Goal: Task Accomplishment & Management: Use online tool/utility

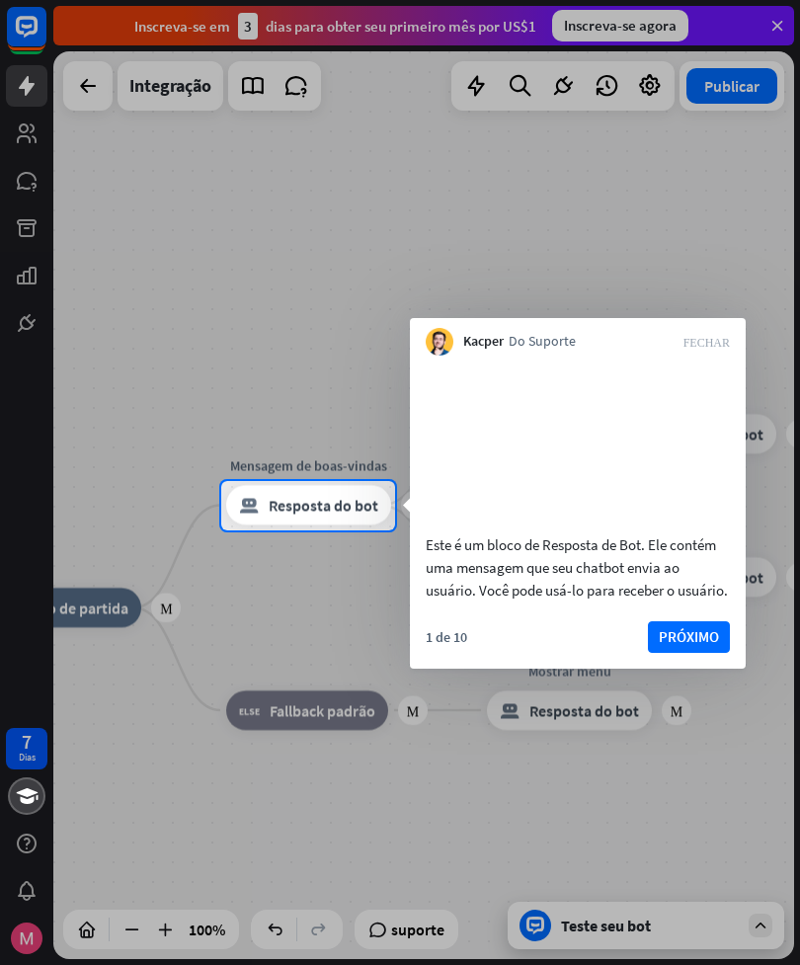
click at [674, 653] on button "PRÓXIMO" at bounding box center [689, 637] width 82 height 32
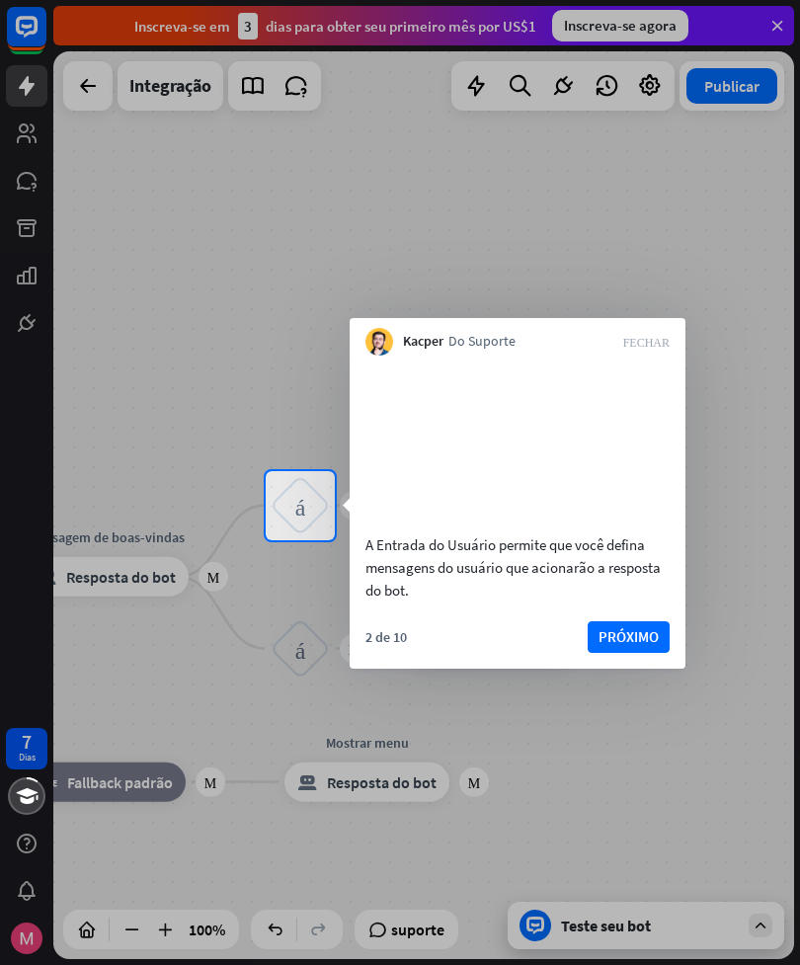
click at [612, 653] on button "PRÓXIMO" at bounding box center [629, 637] width 82 height 32
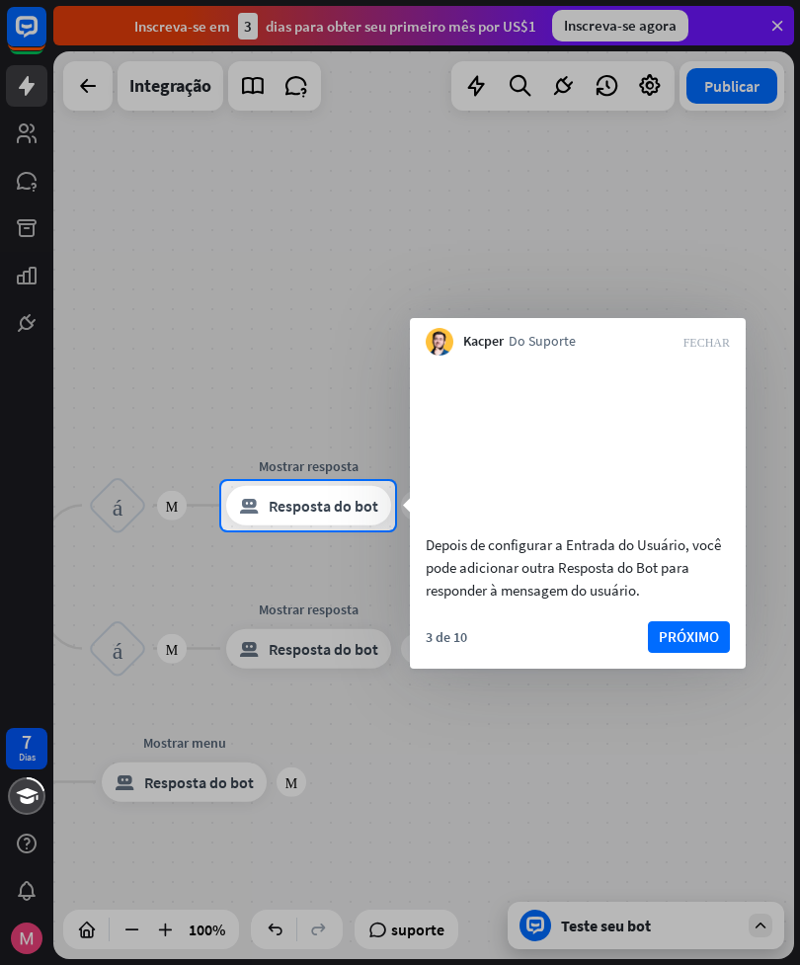
click at [674, 653] on button "PRÓXIMO" at bounding box center [689, 637] width 82 height 32
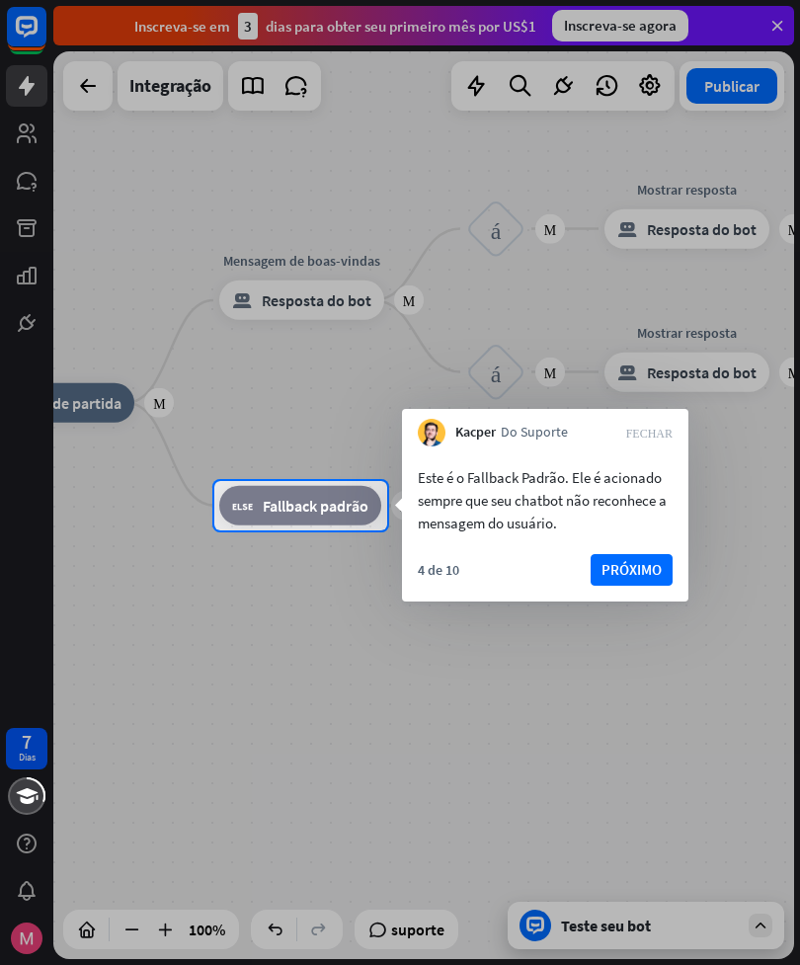
click at [613, 574] on button "PRÓXIMO" at bounding box center [632, 570] width 82 height 32
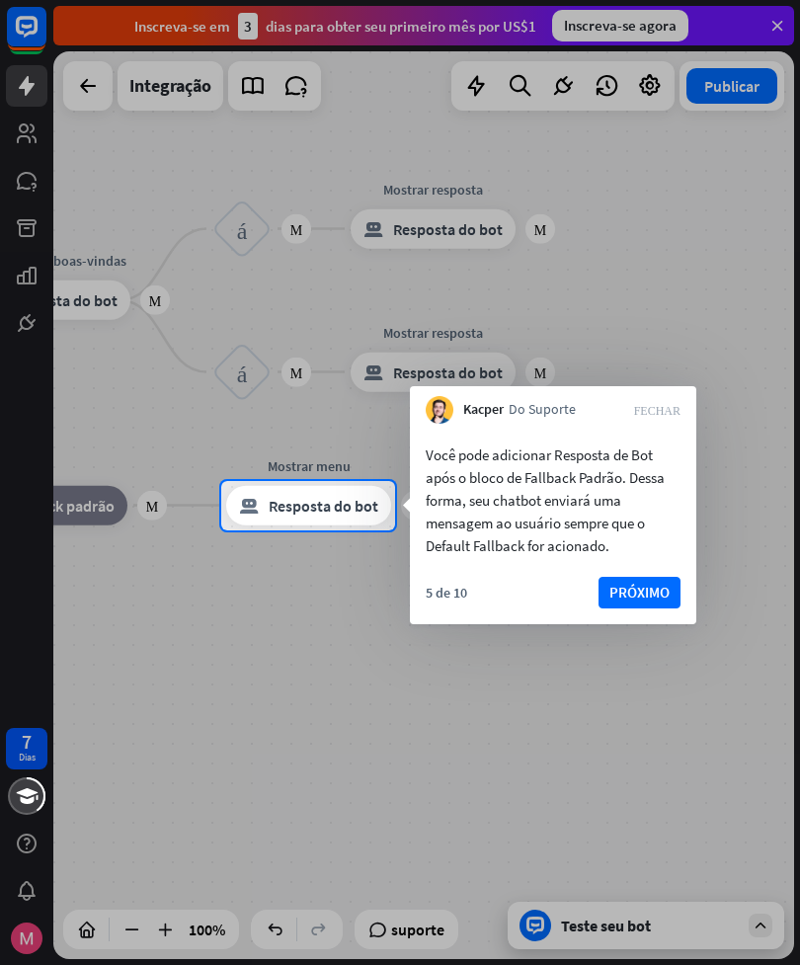
click at [609, 589] on button "PRÓXIMO" at bounding box center [640, 593] width 82 height 32
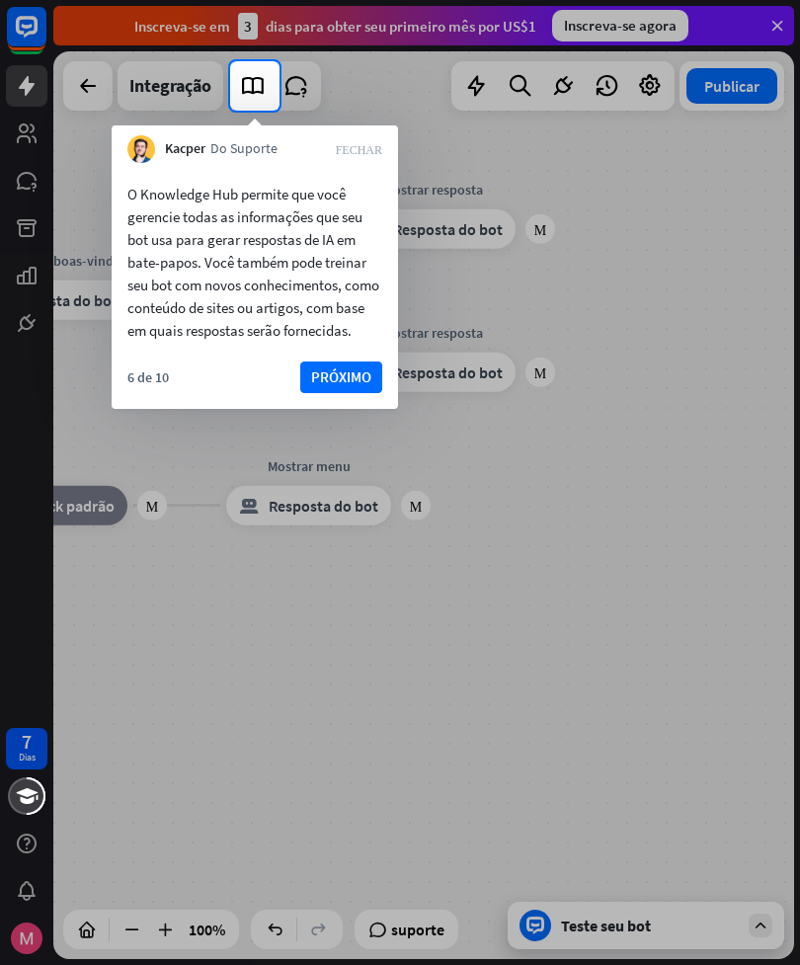
click at [335, 393] on button "PRÓXIMO" at bounding box center [341, 378] width 82 height 32
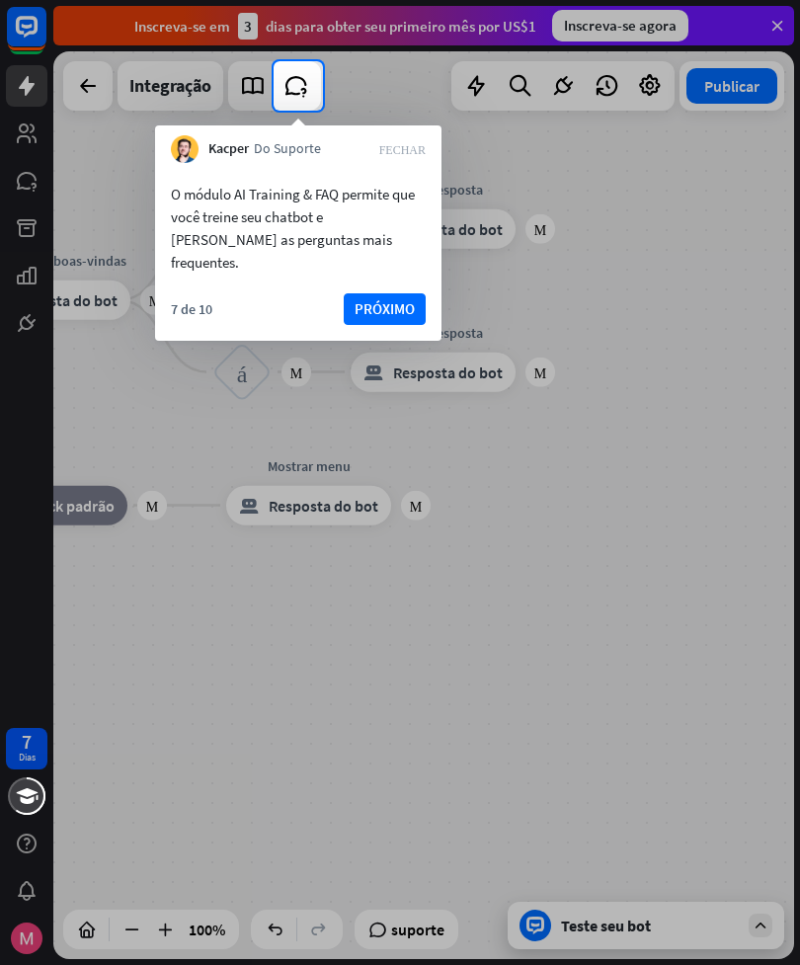
click at [369, 293] on button "PRÓXIMO" at bounding box center [385, 309] width 82 height 32
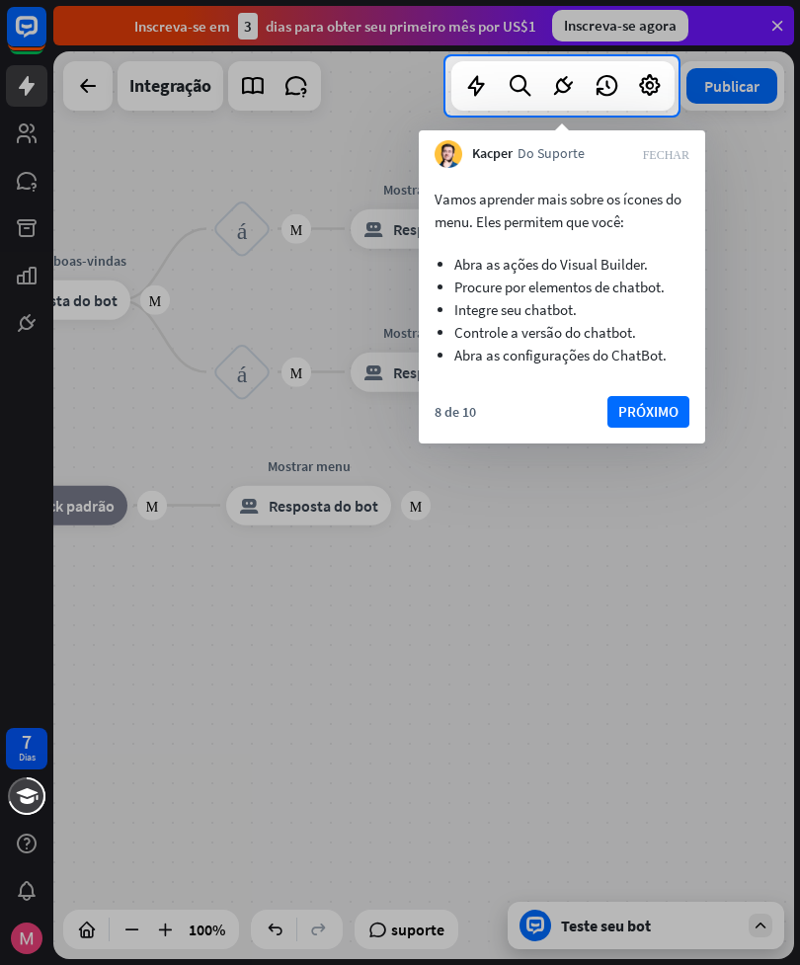
click at [636, 407] on button "PRÓXIMO" at bounding box center [649, 412] width 82 height 32
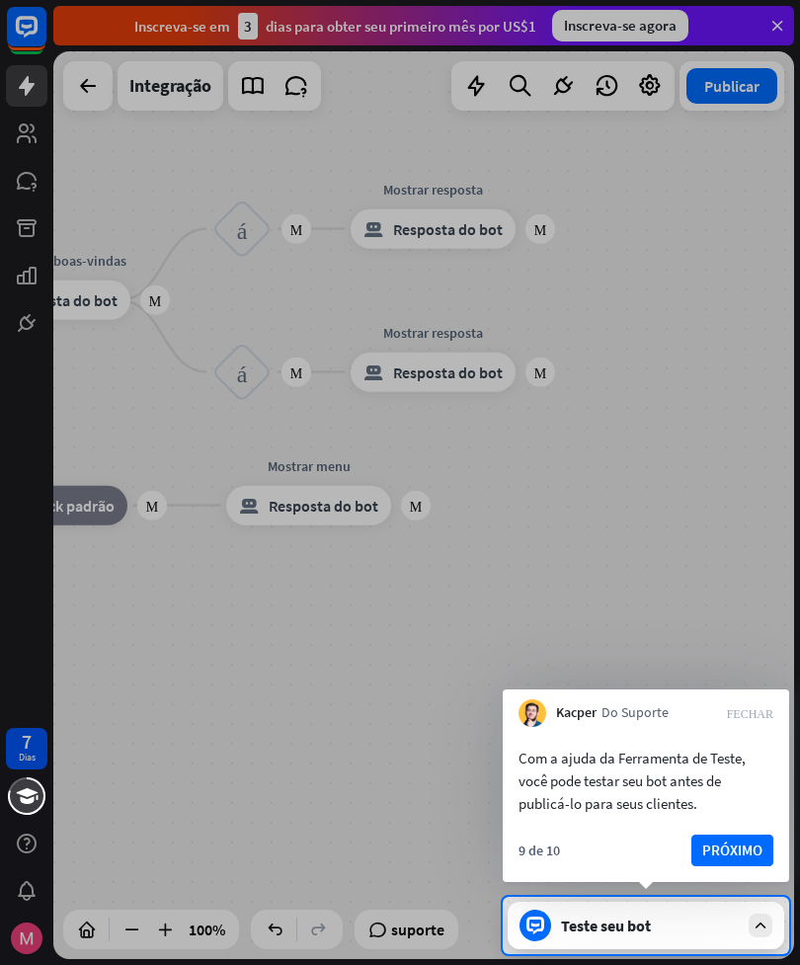
click at [717, 835] on button "PRÓXIMO" at bounding box center [733, 851] width 82 height 32
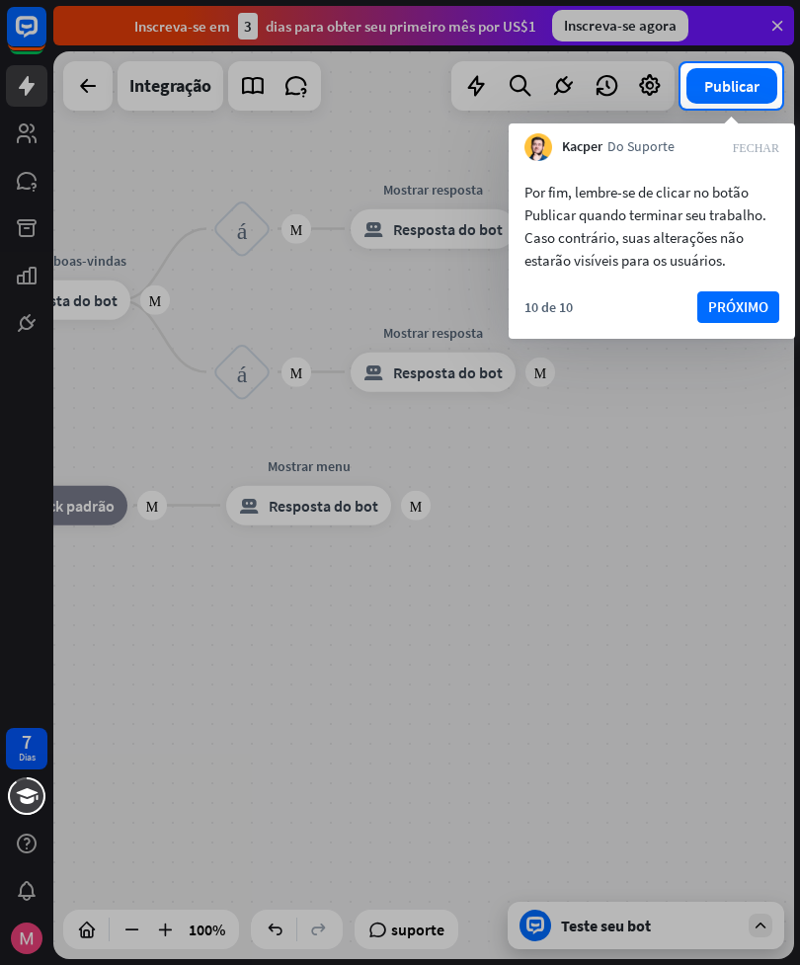
click at [730, 302] on button "PRÓXIMO" at bounding box center [739, 307] width 82 height 32
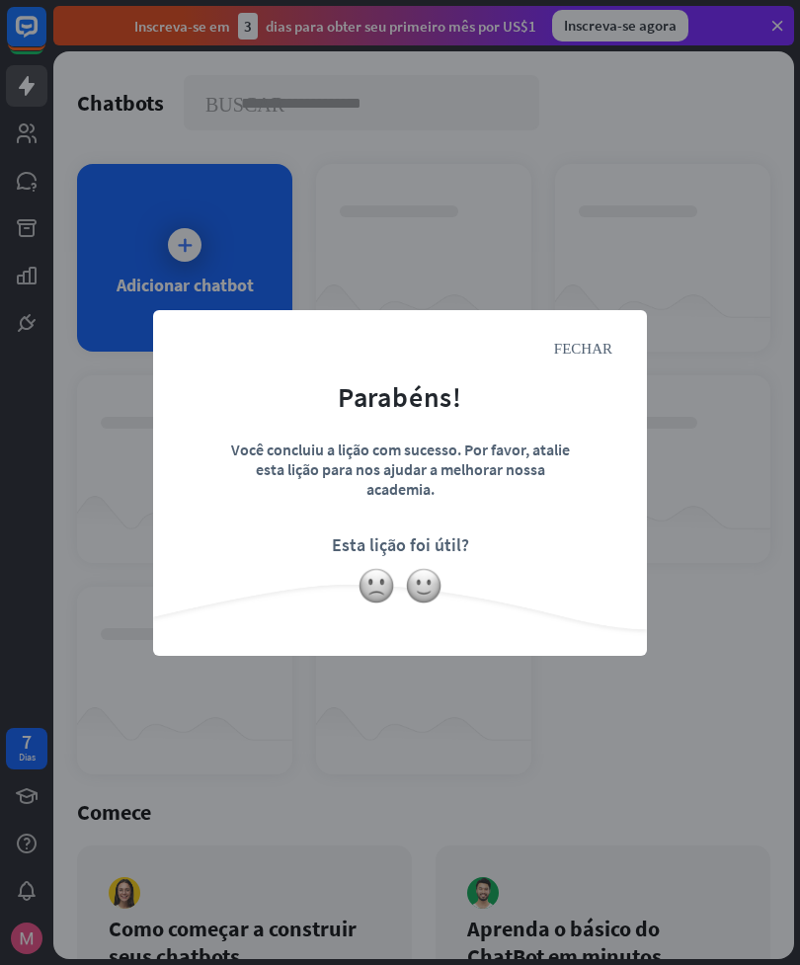
click at [424, 591] on img at bounding box center [424, 586] width 38 height 38
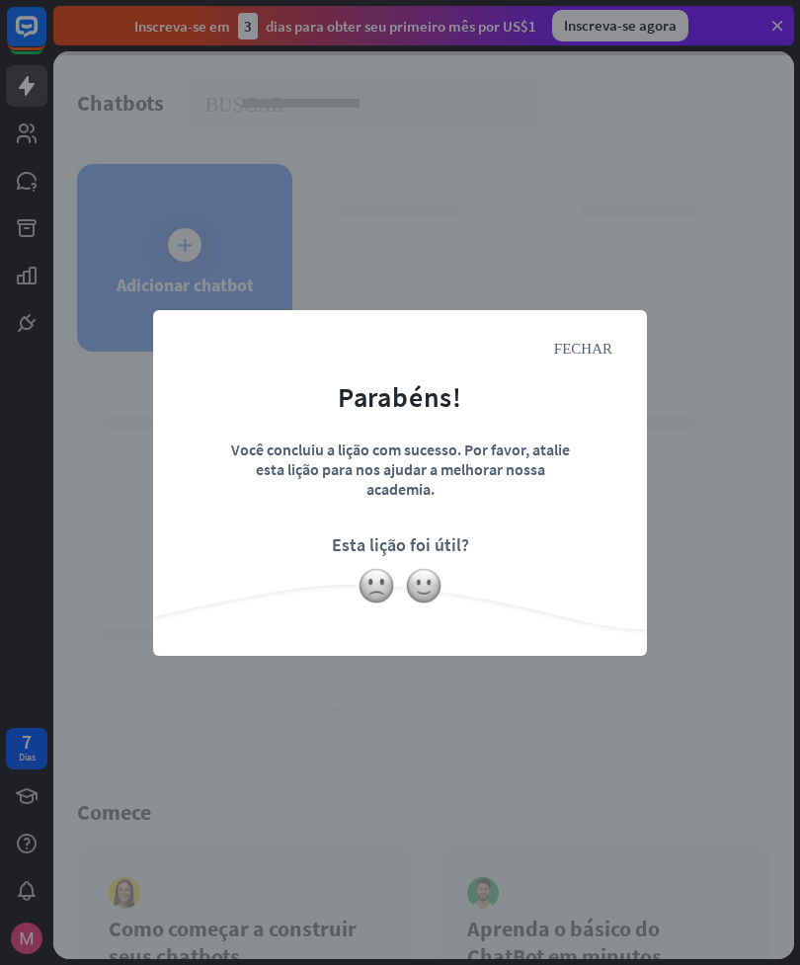
click at [575, 350] on icon "FECHAR" at bounding box center [583, 347] width 58 height 15
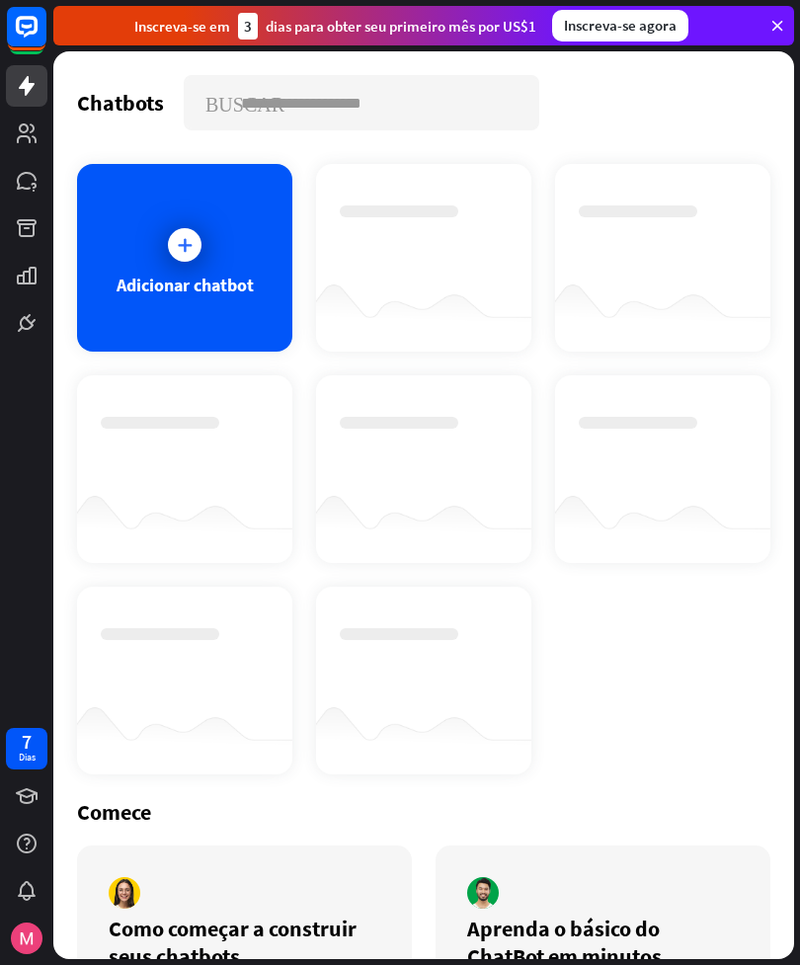
click at [175, 251] on icon at bounding box center [185, 245] width 20 height 20
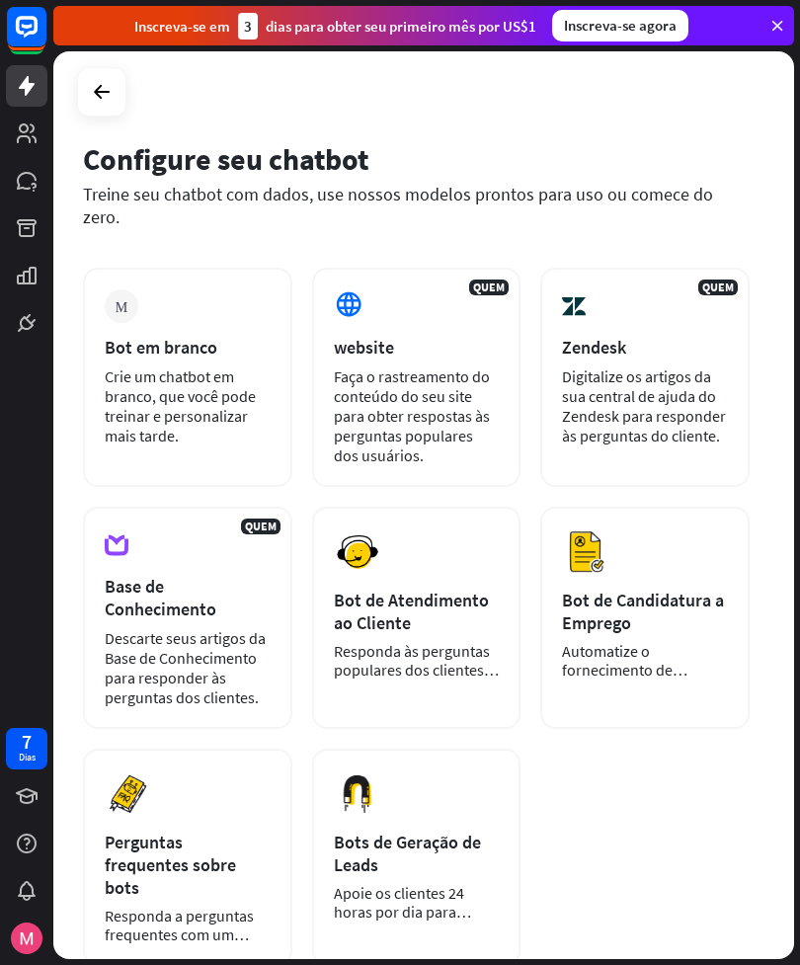
click at [383, 589] on div "Bot de Atendimento ao Cliente" at bounding box center [417, 611] width 166 height 45
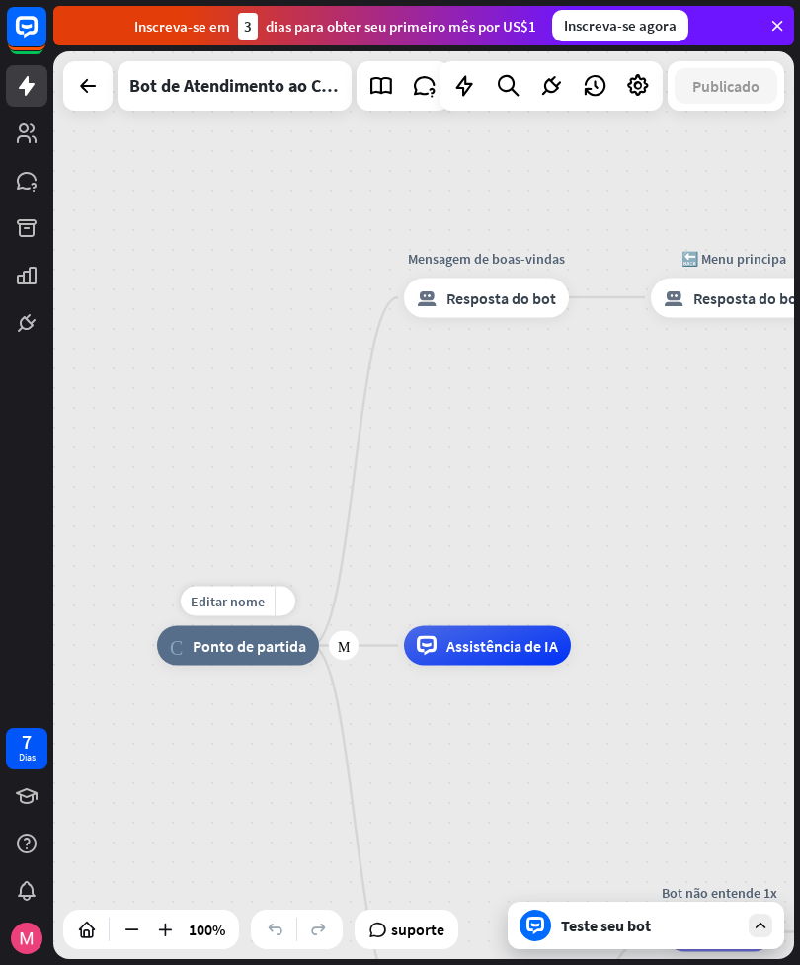
click at [206, 657] on div "Casa_2 Ponto de partida" at bounding box center [238, 646] width 162 height 40
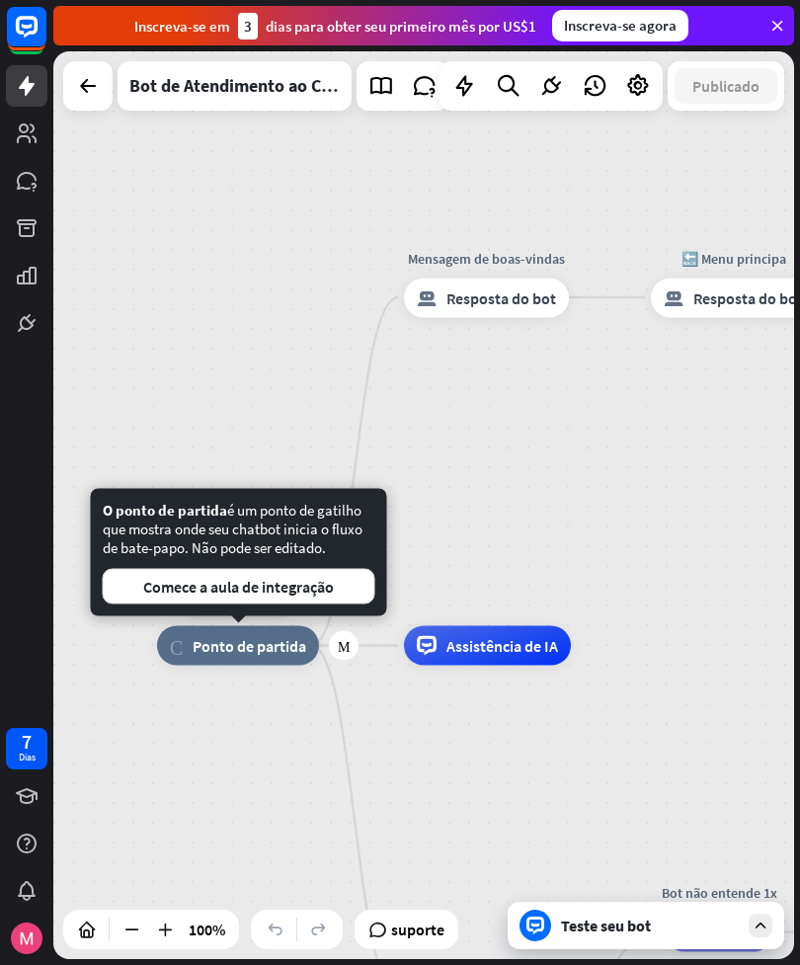
click at [168, 588] on button "Comece a aula de integração" at bounding box center [239, 587] width 273 height 36
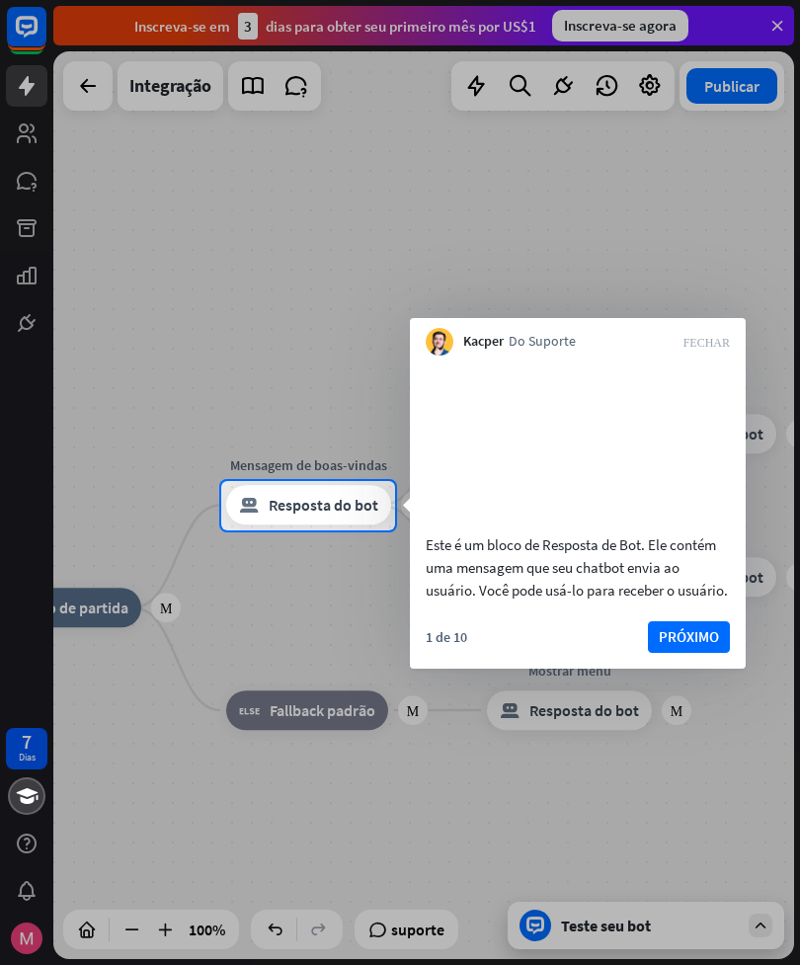
click at [719, 345] on icon "FECHAR" at bounding box center [707, 342] width 46 height 12
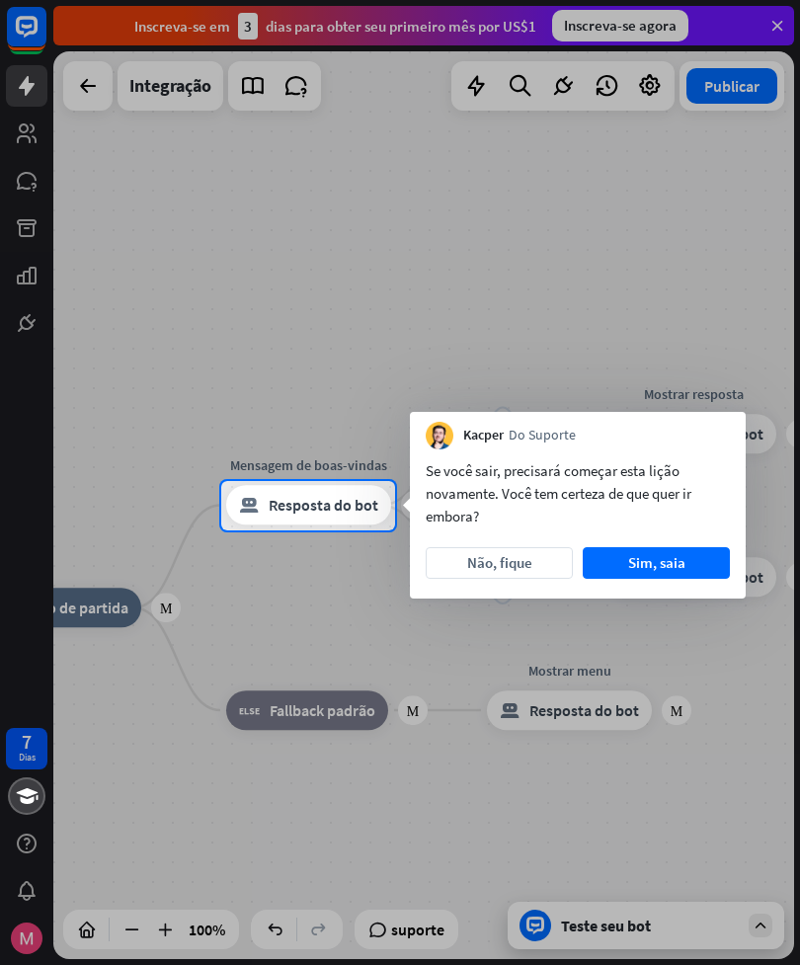
click at [167, 812] on div at bounding box center [400, 749] width 800 height 436
click at [214, 829] on div at bounding box center [400, 749] width 800 height 436
click at [516, 560] on button "Não, fique" at bounding box center [499, 563] width 147 height 32
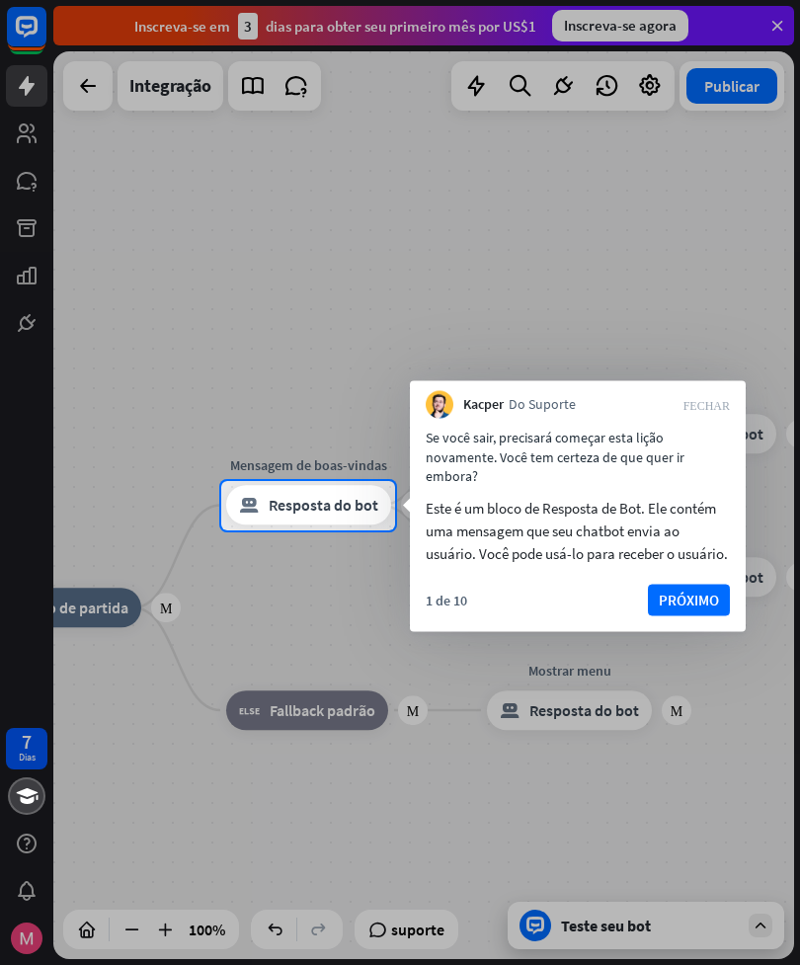
click at [720, 421] on div "Se você sair, precisará começar esta lição novamente. Você tem certeza de que q…" at bounding box center [578, 497] width 336 height 156
click at [699, 399] on icon "FECHAR" at bounding box center [707, 405] width 46 height 12
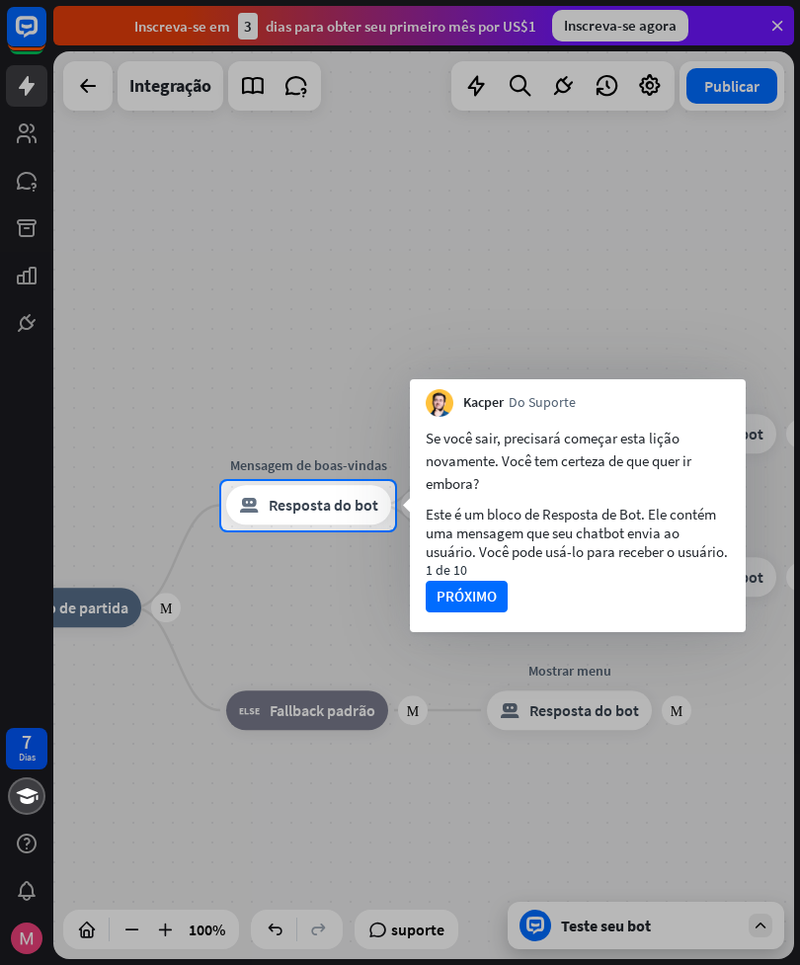
click at [458, 603] on button "PRÓXIMO" at bounding box center [467, 597] width 82 height 32
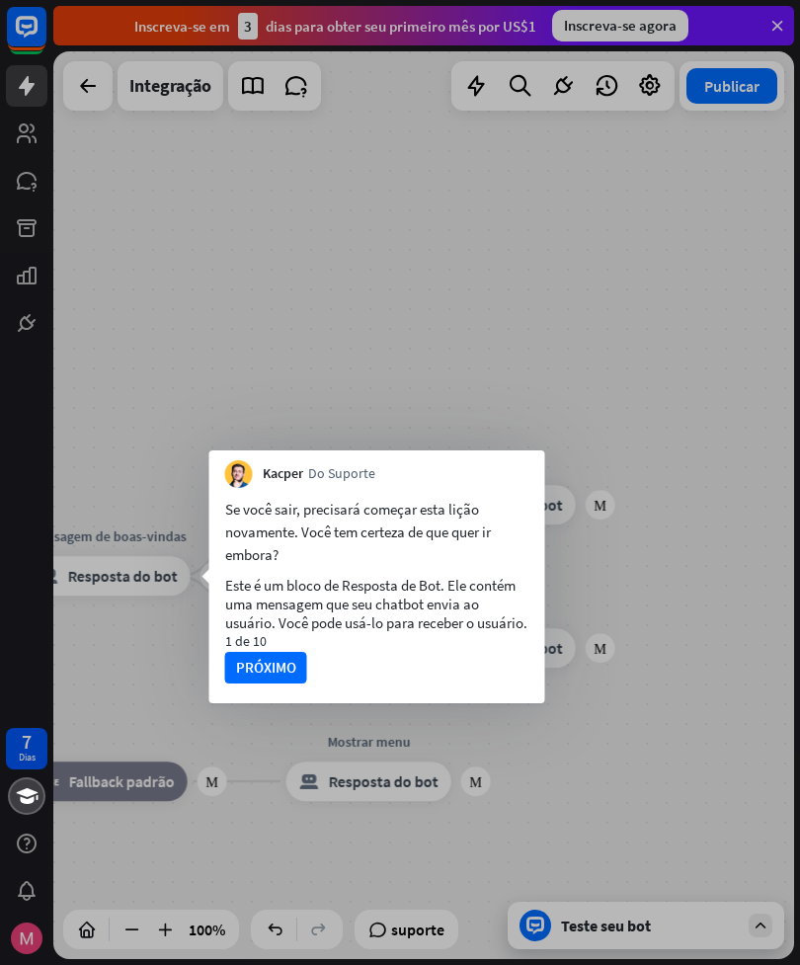
click at [451, 593] on div "Este é um bloco de Resposta de Bot. Ele contém uma mensagem que seu chatbot env…" at bounding box center [377, 604] width 304 height 56
click at [272, 665] on button "PRÓXIMO" at bounding box center [264, 668] width 82 height 32
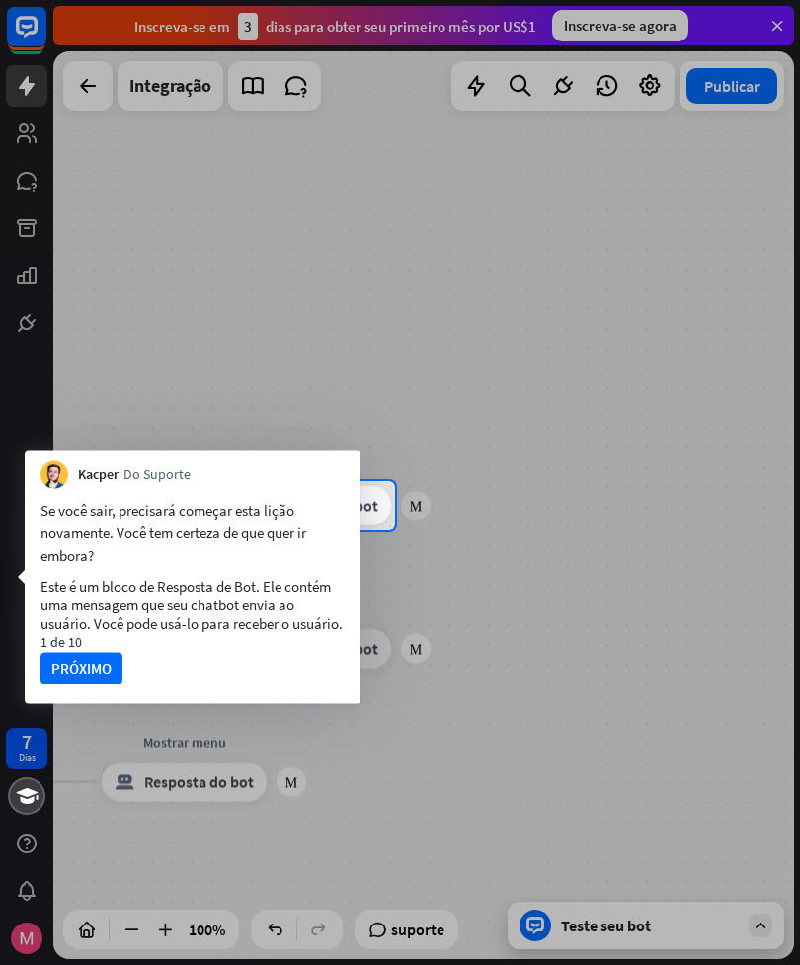
click at [71, 662] on button "PRÓXIMO" at bounding box center [82, 668] width 82 height 32
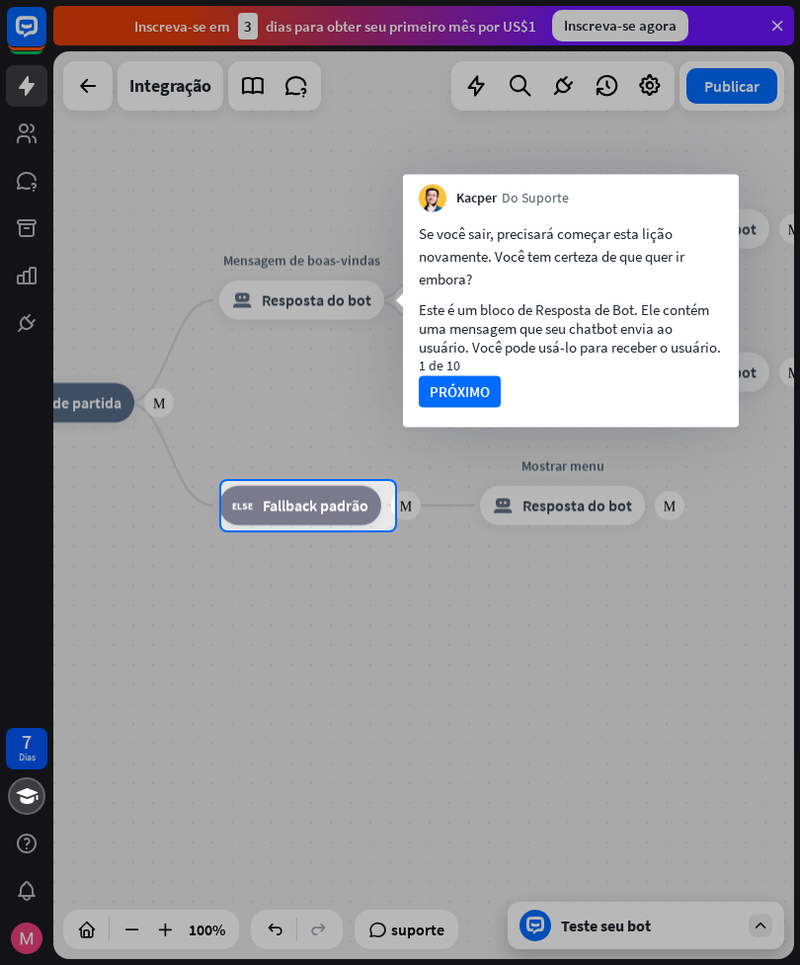
click at [451, 394] on button "PRÓXIMO" at bounding box center [460, 391] width 82 height 32
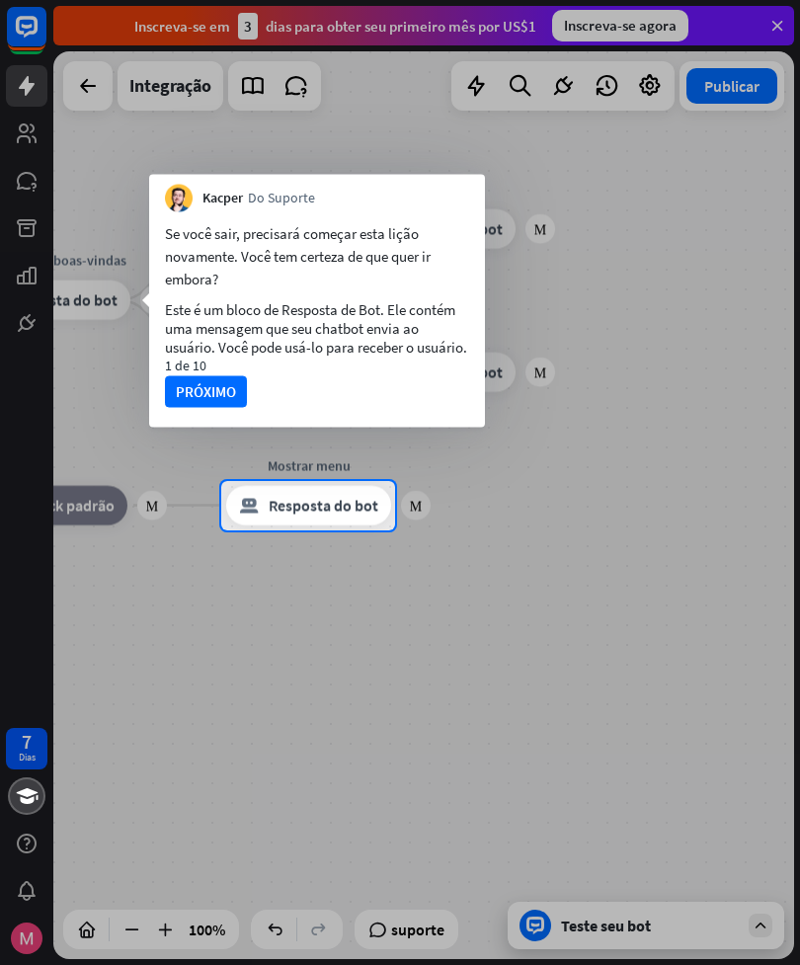
click at [194, 399] on button "PRÓXIMO" at bounding box center [206, 391] width 82 height 32
click at [771, 29] on div at bounding box center [400, 240] width 800 height 481
click at [182, 386] on button "PRÓXIMO" at bounding box center [206, 391] width 82 height 32
click at [206, 393] on button "PRÓXIMO" at bounding box center [206, 391] width 82 height 32
click at [196, 381] on button "PRÓXIMO" at bounding box center [206, 391] width 82 height 32
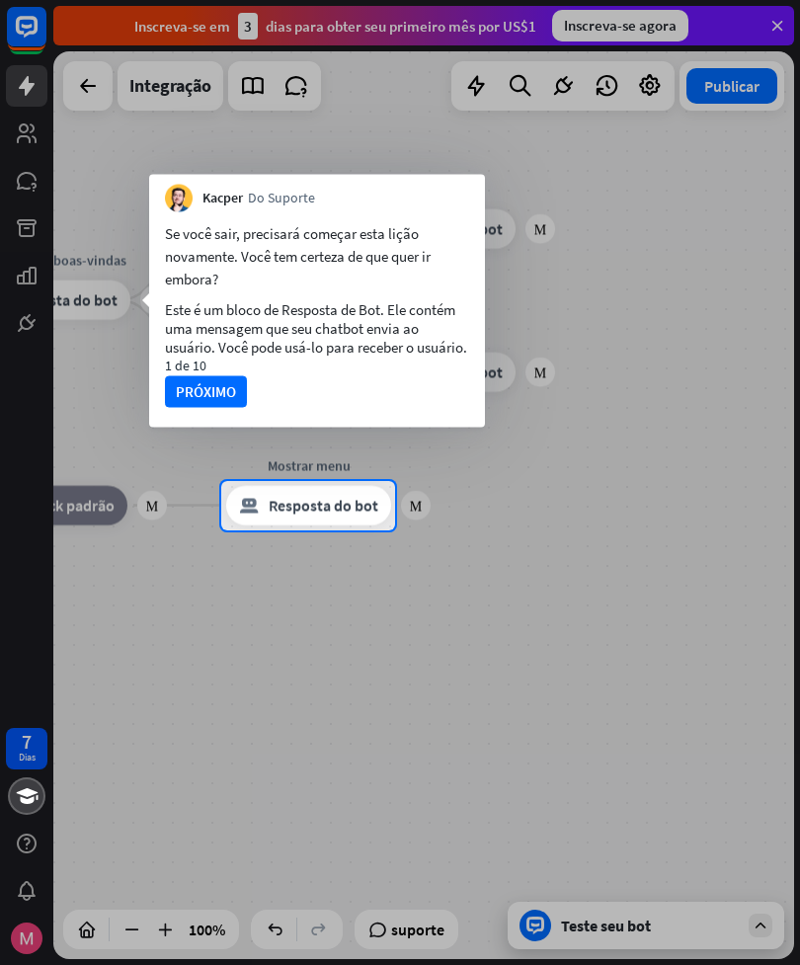
click at [239, 670] on div at bounding box center [400, 749] width 800 height 436
click at [220, 735] on div at bounding box center [400, 749] width 800 height 436
click at [208, 376] on button "PRÓXIMO" at bounding box center [206, 391] width 82 height 32
click at [200, 388] on button "PRÓXIMO" at bounding box center [206, 391] width 82 height 32
click at [179, 396] on button "PRÓXIMO" at bounding box center [206, 391] width 82 height 32
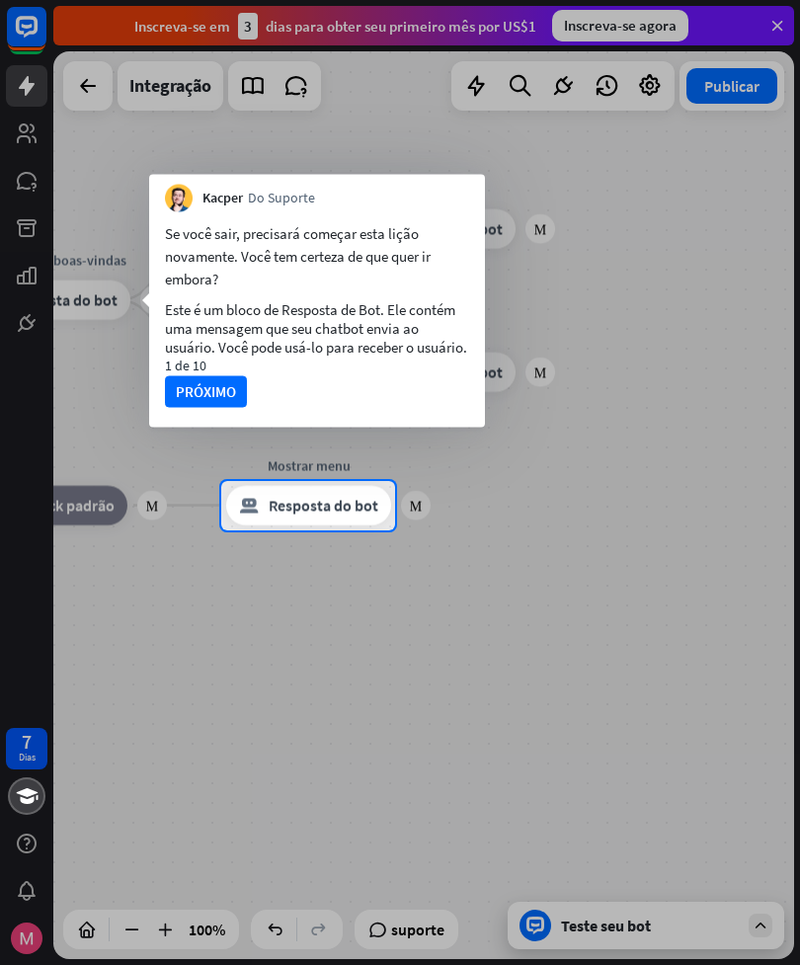
click at [179, 385] on button "PRÓXIMO" at bounding box center [206, 391] width 82 height 32
click at [134, 507] on div at bounding box center [110, 505] width 221 height 49
click at [76, 507] on div at bounding box center [110, 505] width 221 height 49
click at [318, 332] on div "Este é um bloco de Resposta de Bot. Ele contém uma mensagem que seu chatbot env…" at bounding box center [317, 328] width 304 height 56
click at [196, 377] on button "PRÓXIMO" at bounding box center [206, 391] width 82 height 32
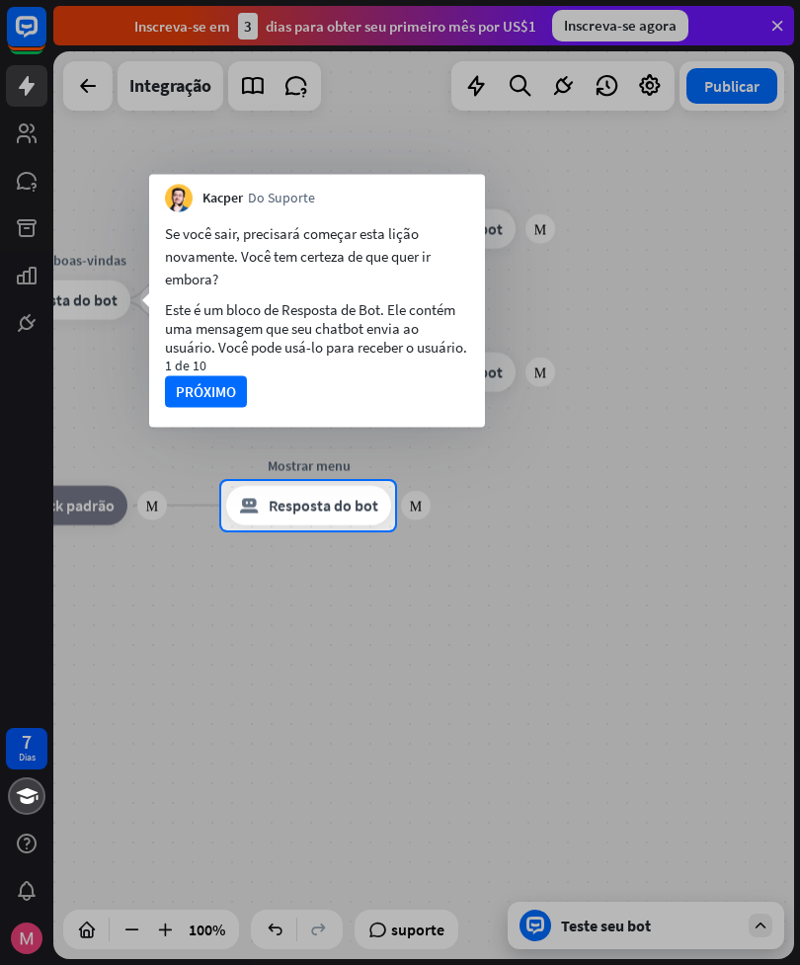
click at [195, 383] on button "PRÓXIMO" at bounding box center [206, 391] width 82 height 32
click at [187, 382] on button "PRÓXIMO" at bounding box center [206, 391] width 82 height 32
click at [183, 384] on button "PRÓXIMO" at bounding box center [206, 391] width 82 height 32
click at [190, 384] on button "PRÓXIMO" at bounding box center [206, 391] width 82 height 32
click at [194, 395] on button "PRÓXIMO" at bounding box center [206, 391] width 82 height 32
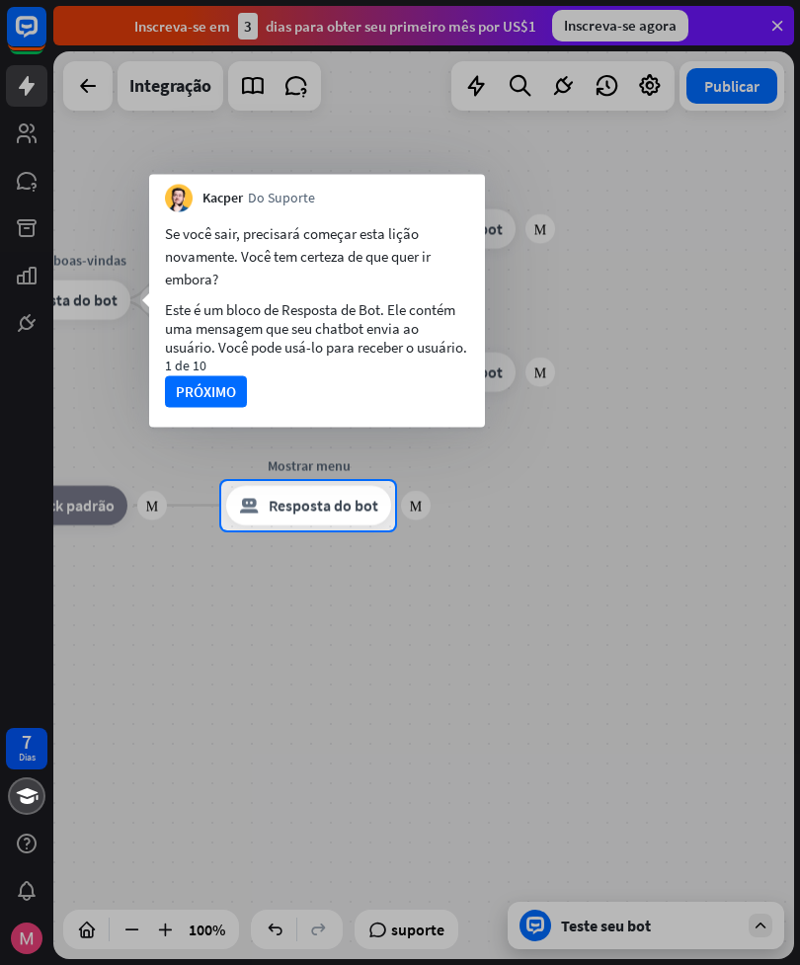
click at [194, 386] on button "PRÓXIMO" at bounding box center [206, 391] width 82 height 32
click at [194, 388] on button "PRÓXIMO" at bounding box center [206, 391] width 82 height 32
click at [773, 41] on div at bounding box center [400, 240] width 800 height 481
click at [771, 15] on div at bounding box center [400, 240] width 800 height 481
click at [773, 34] on div at bounding box center [400, 240] width 800 height 481
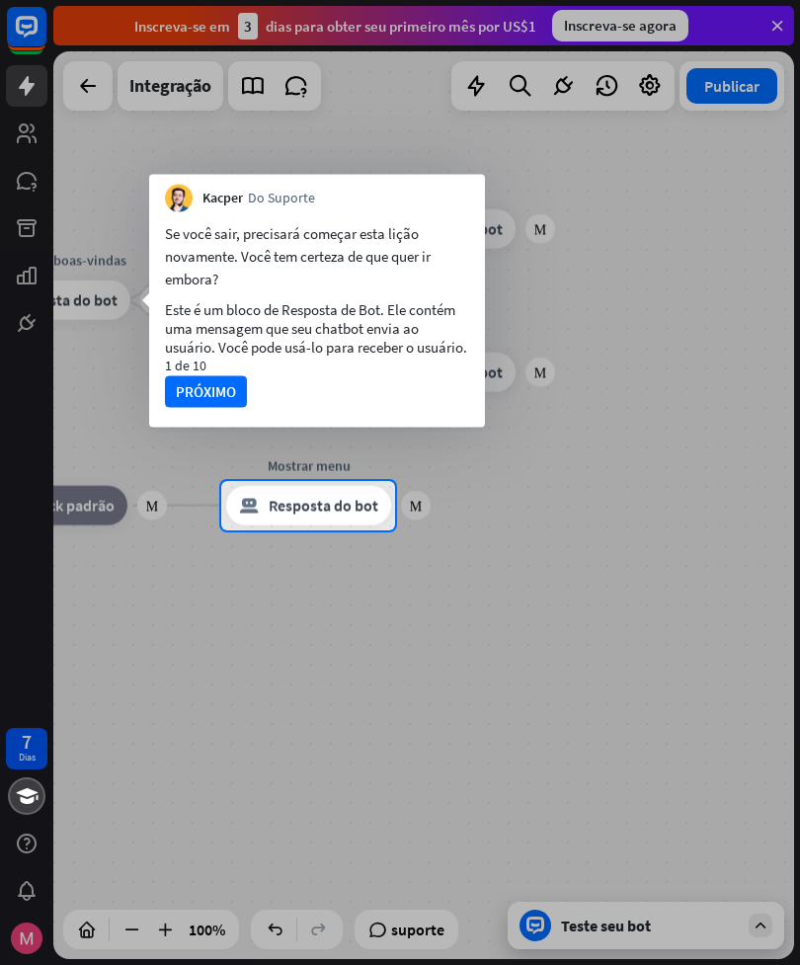
click at [219, 404] on button "PRÓXIMO" at bounding box center [206, 391] width 82 height 32
click at [197, 393] on button "PRÓXIMO" at bounding box center [206, 391] width 82 height 32
click at [166, 391] on button "PRÓXIMO" at bounding box center [206, 391] width 82 height 32
click at [401, 714] on div at bounding box center [400, 749] width 800 height 436
click at [211, 399] on button "PRÓXIMO" at bounding box center [206, 391] width 82 height 32
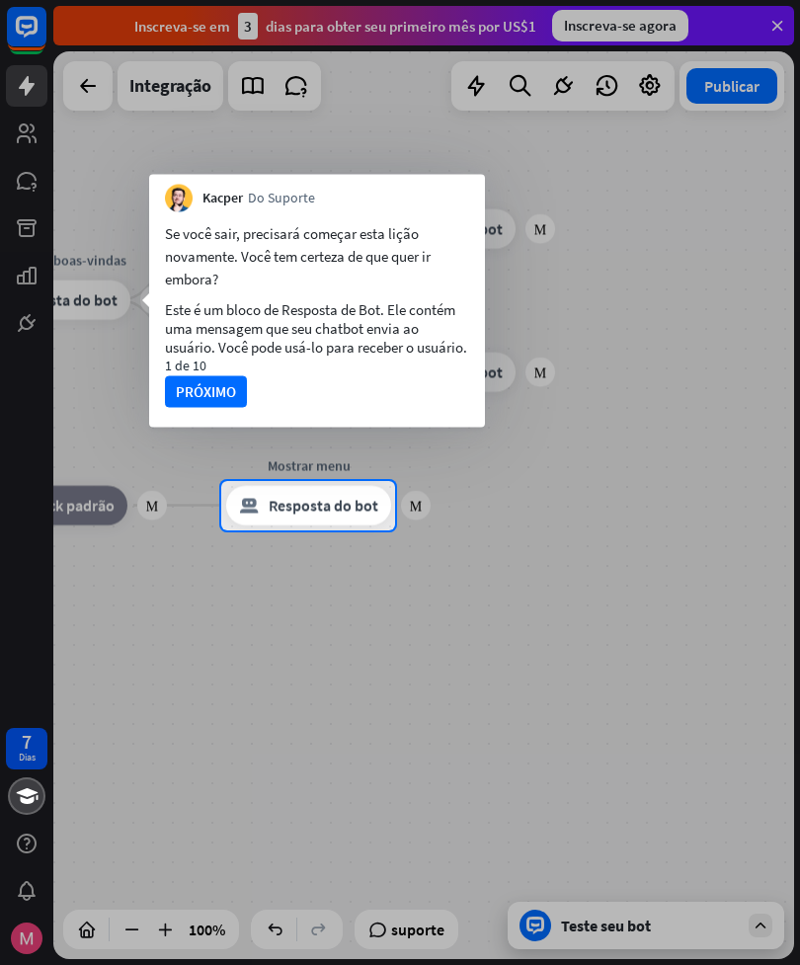
click at [216, 396] on button "PRÓXIMO" at bounding box center [206, 391] width 82 height 32
click at [207, 405] on button "PRÓXIMO" at bounding box center [206, 391] width 82 height 32
click at [797, 19] on div at bounding box center [400, 240] width 800 height 481
click at [767, 19] on div at bounding box center [400, 240] width 800 height 481
click at [600, 390] on div at bounding box center [400, 240] width 800 height 481
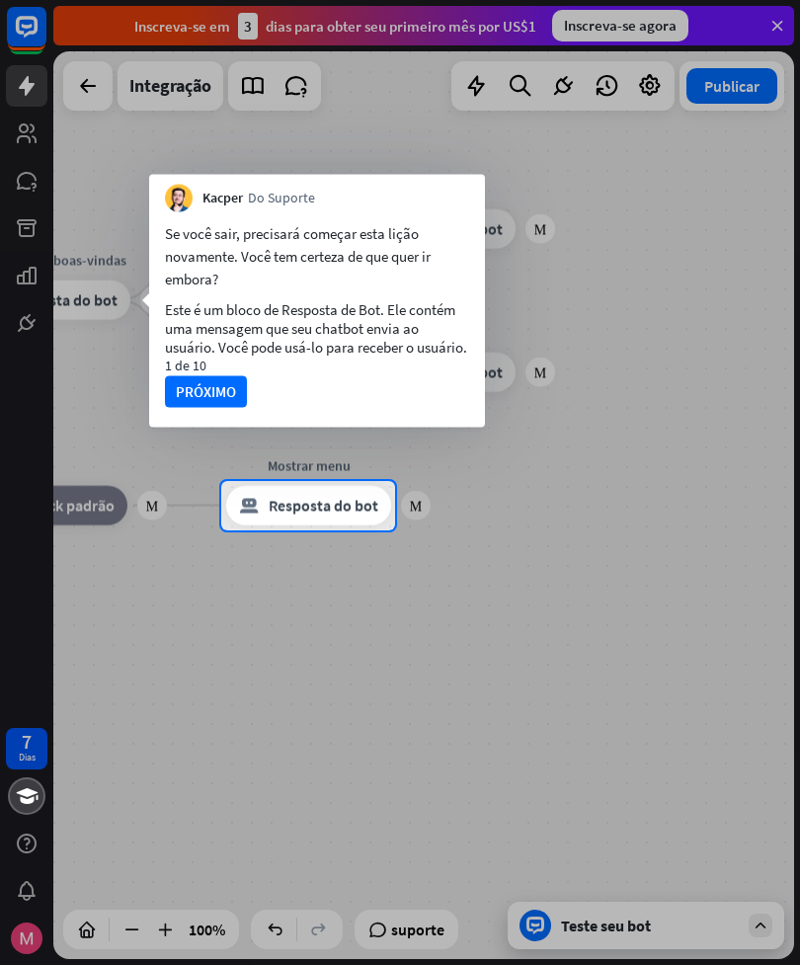
click at [675, 370] on div at bounding box center [400, 240] width 800 height 481
click at [695, 353] on div at bounding box center [400, 240] width 800 height 481
click at [693, 359] on div at bounding box center [400, 240] width 800 height 481
click at [581, 689] on div at bounding box center [400, 749] width 800 height 436
click at [592, 698] on div at bounding box center [400, 749] width 800 height 436
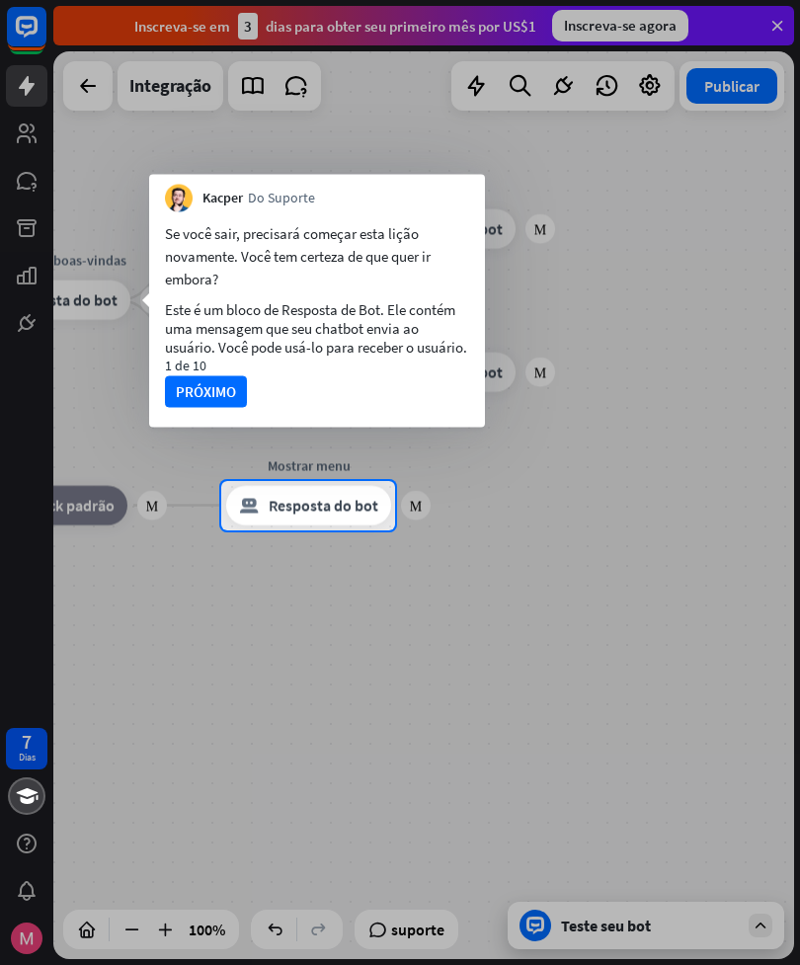
click at [598, 713] on div at bounding box center [400, 749] width 800 height 436
click at [608, 716] on div at bounding box center [400, 749] width 800 height 436
click at [605, 716] on div at bounding box center [400, 749] width 800 height 436
click at [782, 51] on div at bounding box center [400, 240] width 800 height 481
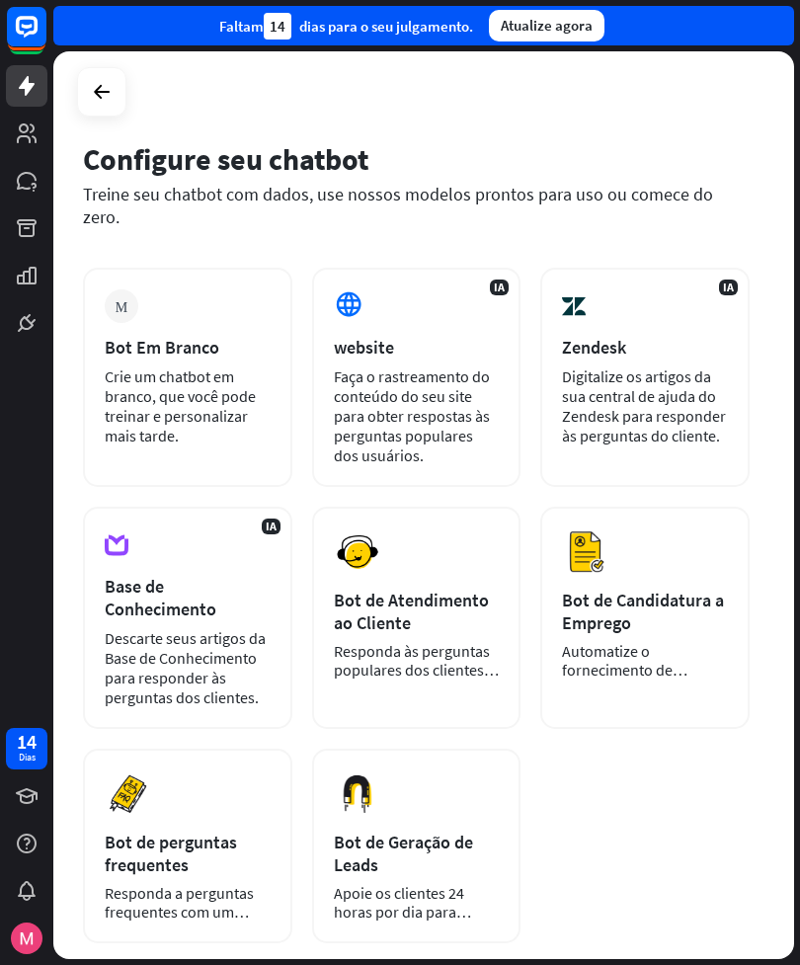
click at [426, 787] on div "Prévia Bot de Geração de Leads Apoie os clientes 24 horas por dia para aumentar…" at bounding box center [416, 846] width 209 height 195
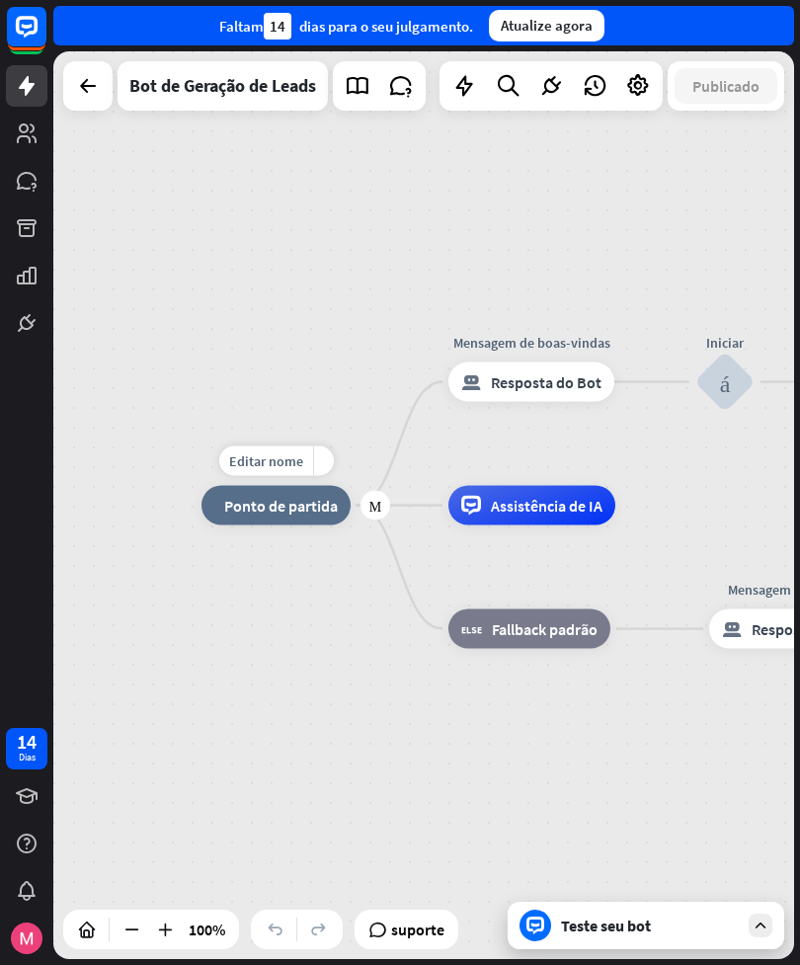
click at [376, 506] on icon "Mais" at bounding box center [376, 506] width 12 height 14
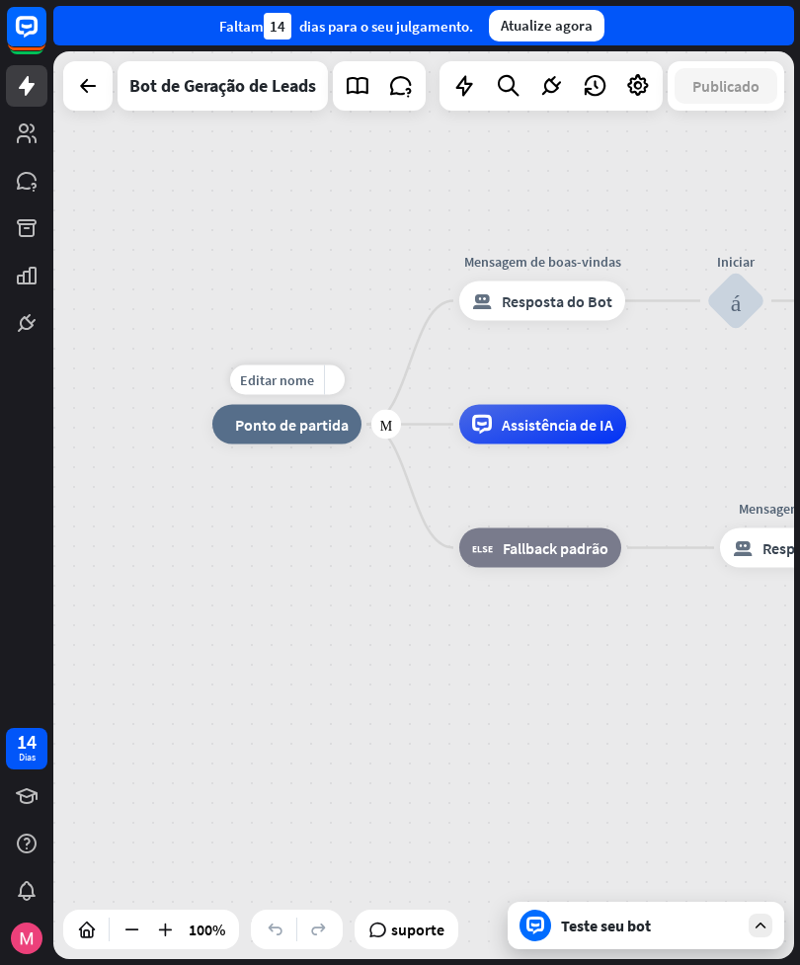
click at [393, 431] on div "Mais" at bounding box center [386, 425] width 30 height 30
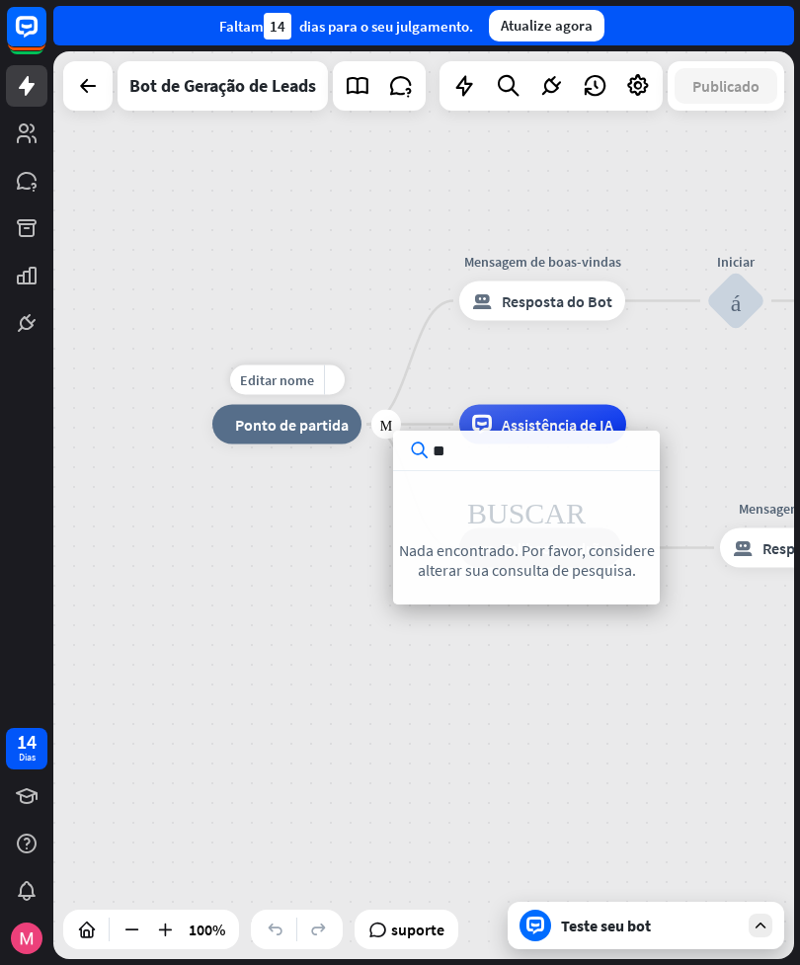
type input "*"
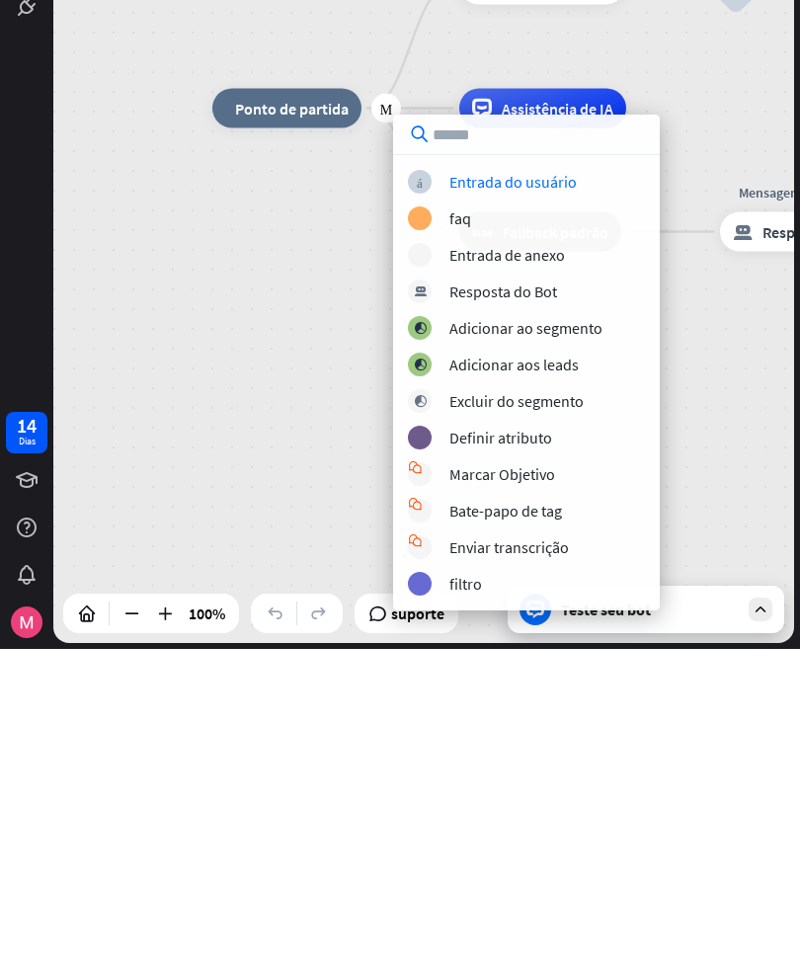
click at [718, 425] on div "Editar nome mais_horiz Mais casa_2 Ponto de partida Mensagem de boas-vindas blo…" at bounding box center [582, 879] width 741 height 908
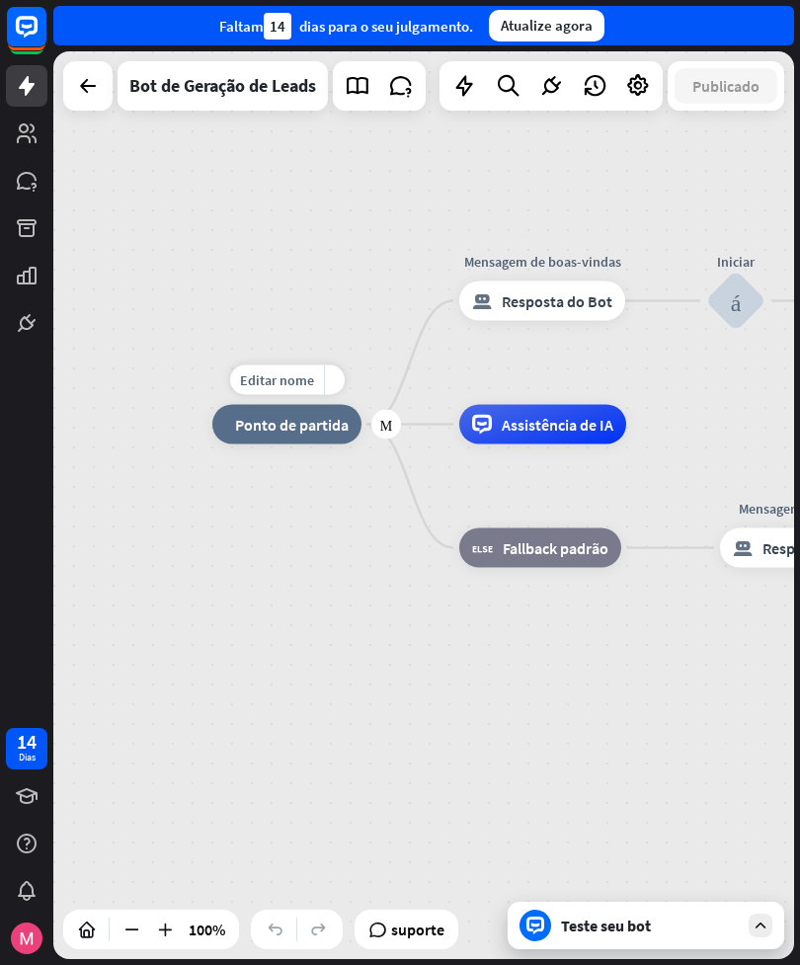
click at [288, 373] on span "Editar nome" at bounding box center [277, 380] width 74 height 18
click at [416, 361] on div "Mais casa_2 Ponto de partida Mensagem de boas-vindas bloquear_bot_resposta Resp…" at bounding box center [423, 505] width 741 height 908
click at [527, 268] on div "Editar nome" at bounding box center [532, 257] width 94 height 30
click at [650, 307] on icon "Mais" at bounding box center [650, 301] width 12 height 14
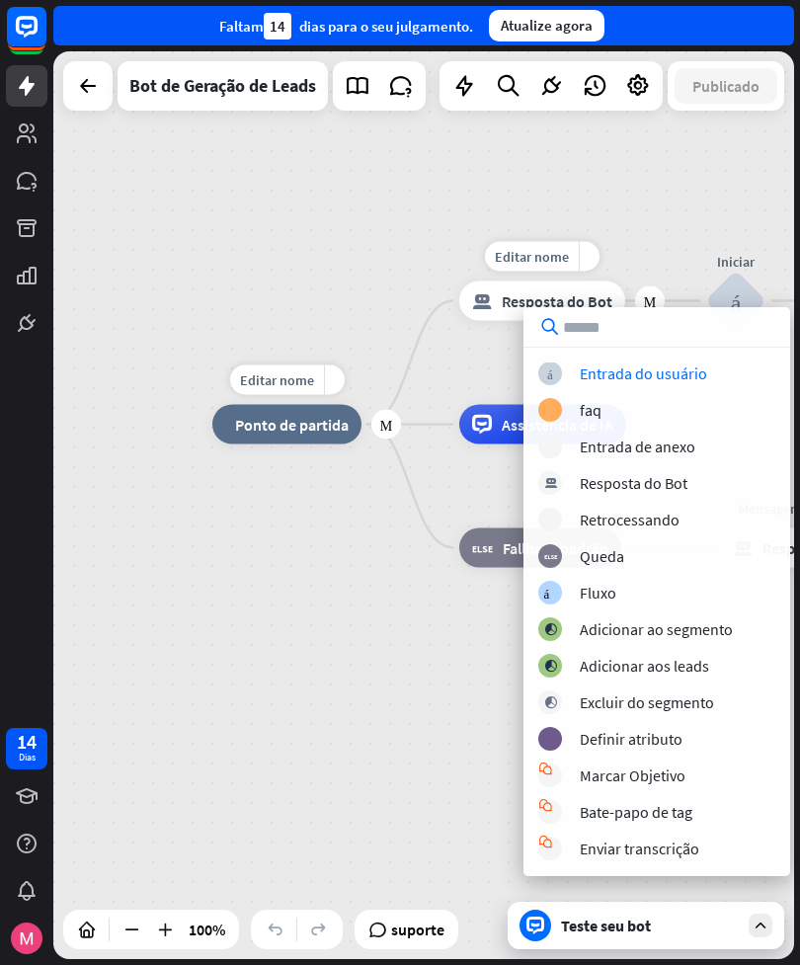
scroll to position [1, 0]
click at [662, 476] on div "Resposta do Bot" at bounding box center [634, 483] width 108 height 20
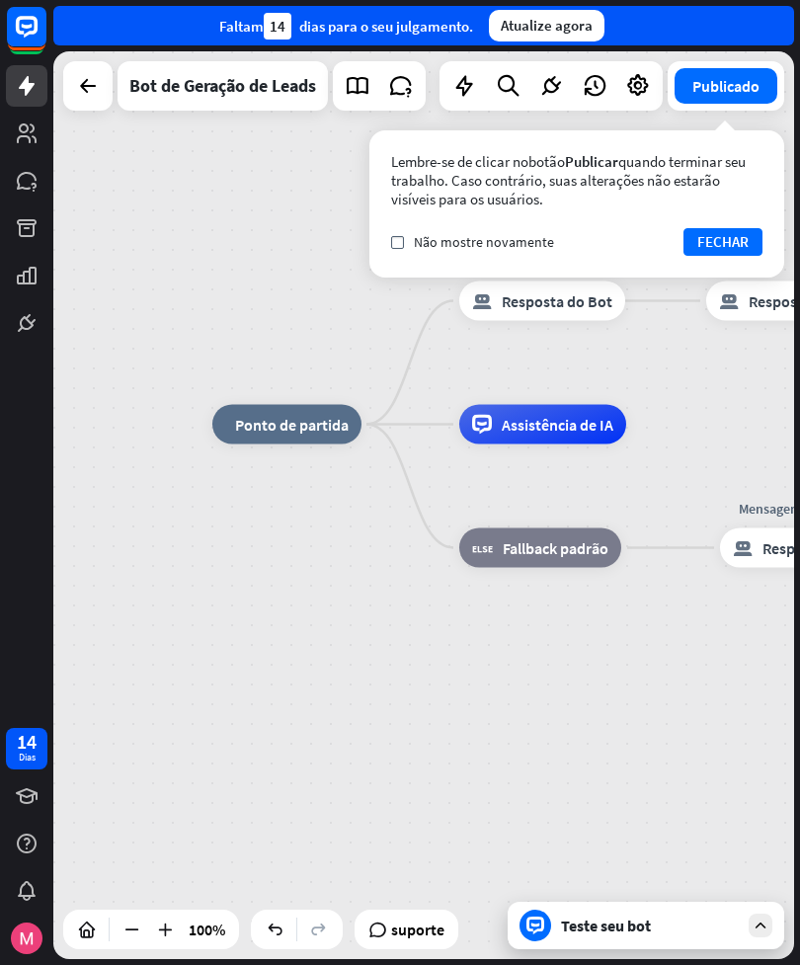
click at [680, 916] on div "Teste seu bot" at bounding box center [650, 926] width 178 height 20
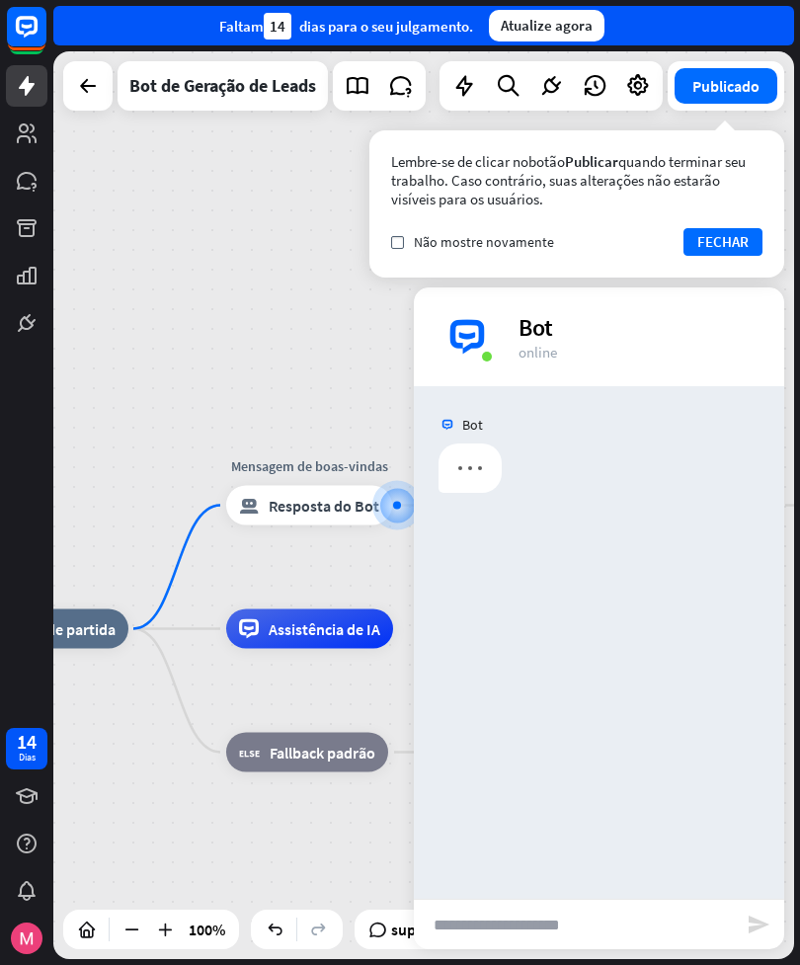
click at [621, 924] on input "text" at bounding box center [573, 924] width 319 height 49
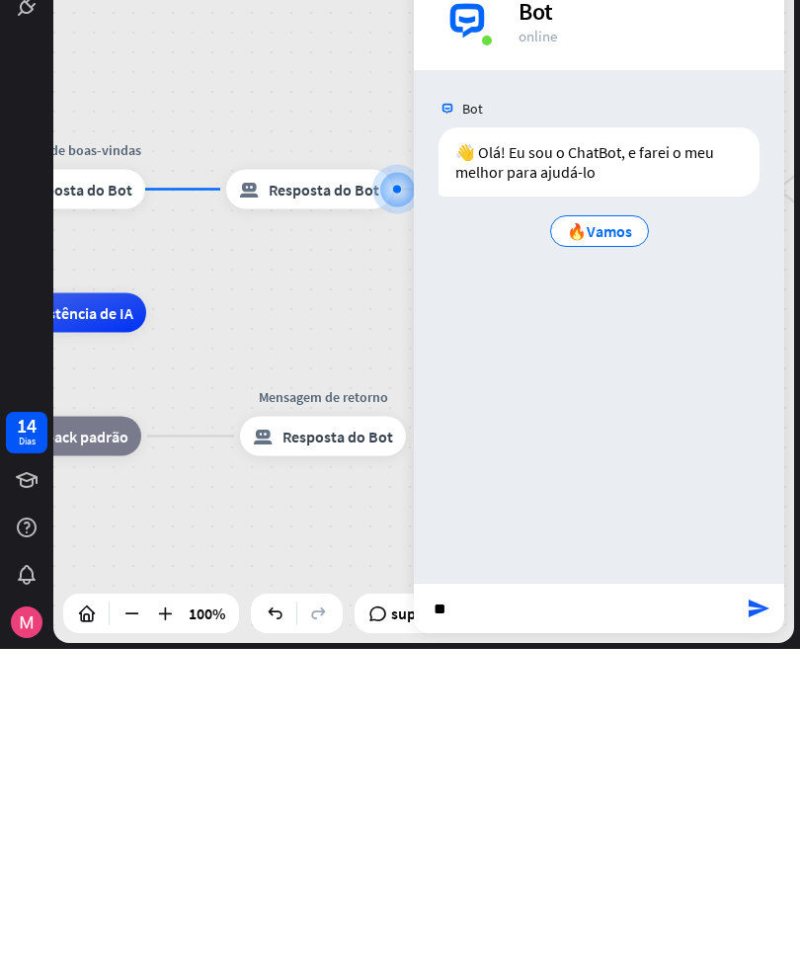
type input "**"
click at [752, 913] on icon "send" at bounding box center [759, 925] width 24 height 24
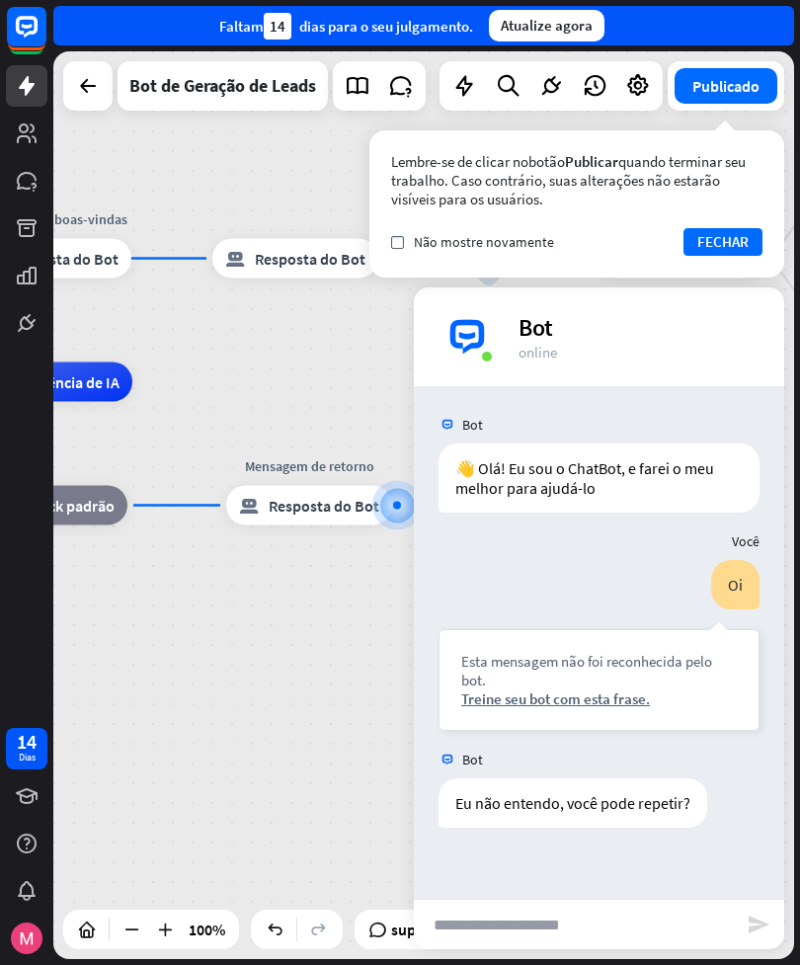
click at [489, 918] on input "text" at bounding box center [573, 924] width 319 height 49
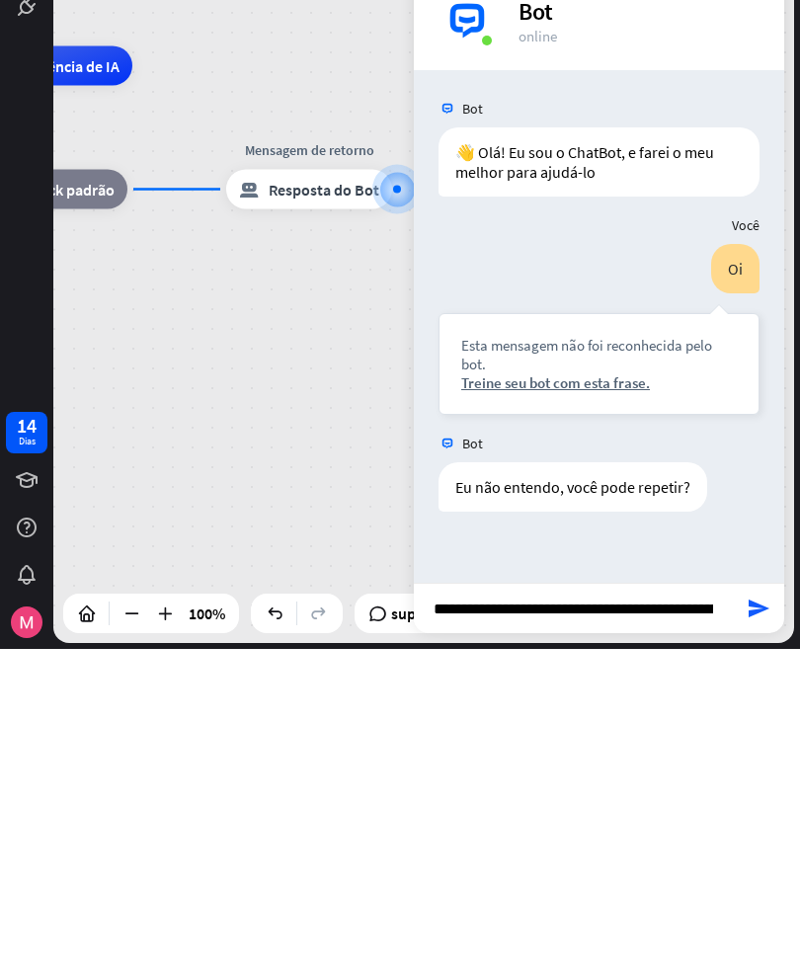
type input "**********"
click at [750, 913] on icon "send" at bounding box center [759, 925] width 24 height 24
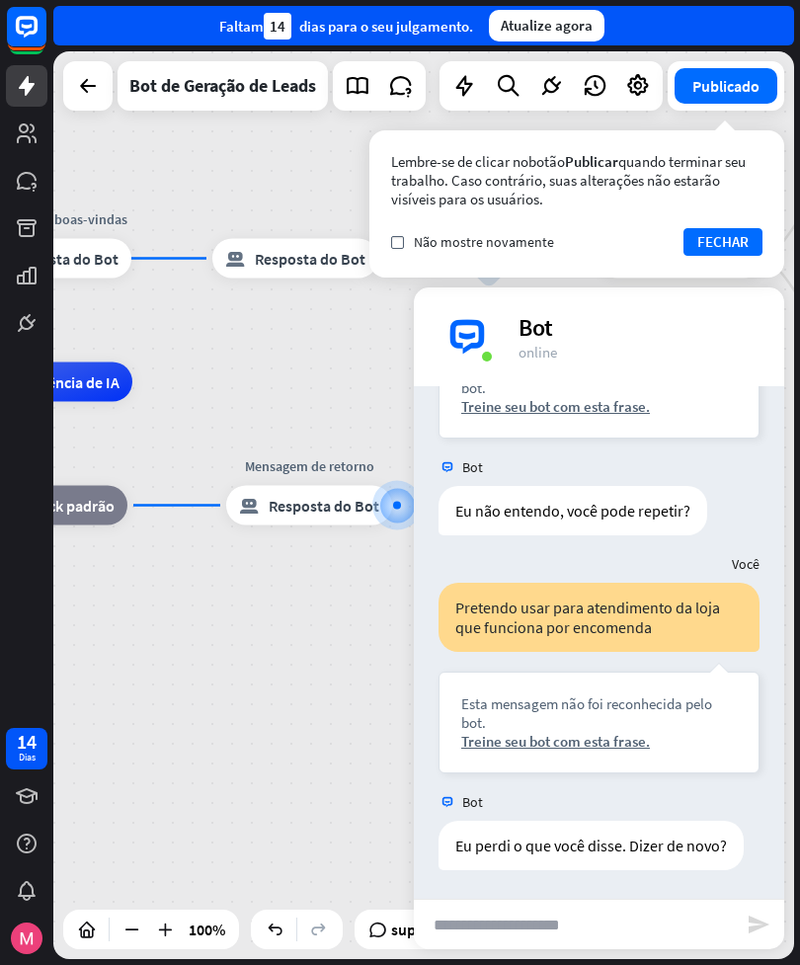
scroll to position [293, 0]
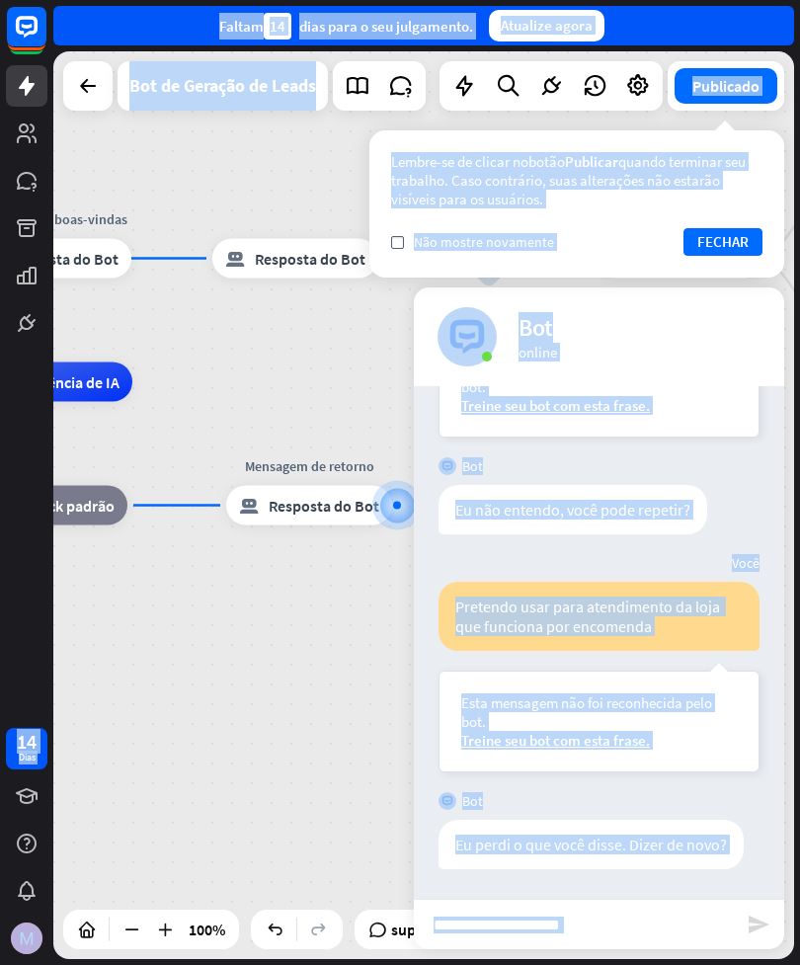
click at [129, 643] on div "casa_2 Ponto de partida Mensagem de boas-vindas bloquear_bot_resposta Resposta …" at bounding box center [88, 836] width 741 height 908
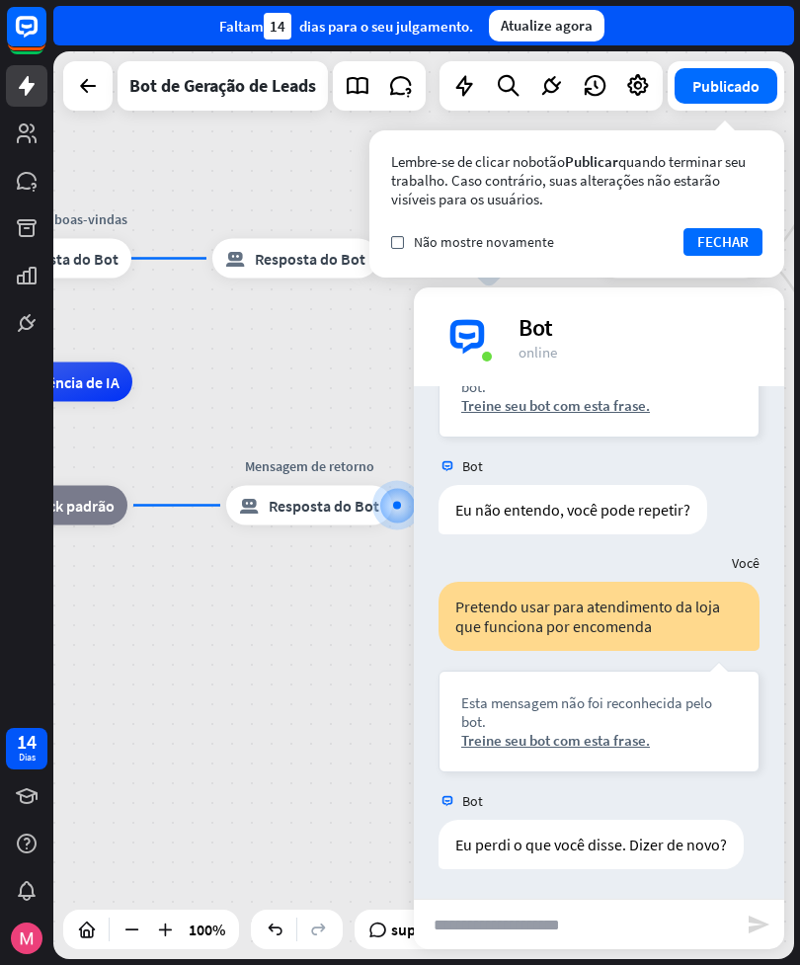
click at [167, 716] on div "casa_2 Ponto de partida Mensagem de boas-vindas bloquear_bot_resposta Resposta …" at bounding box center [88, 836] width 741 height 908
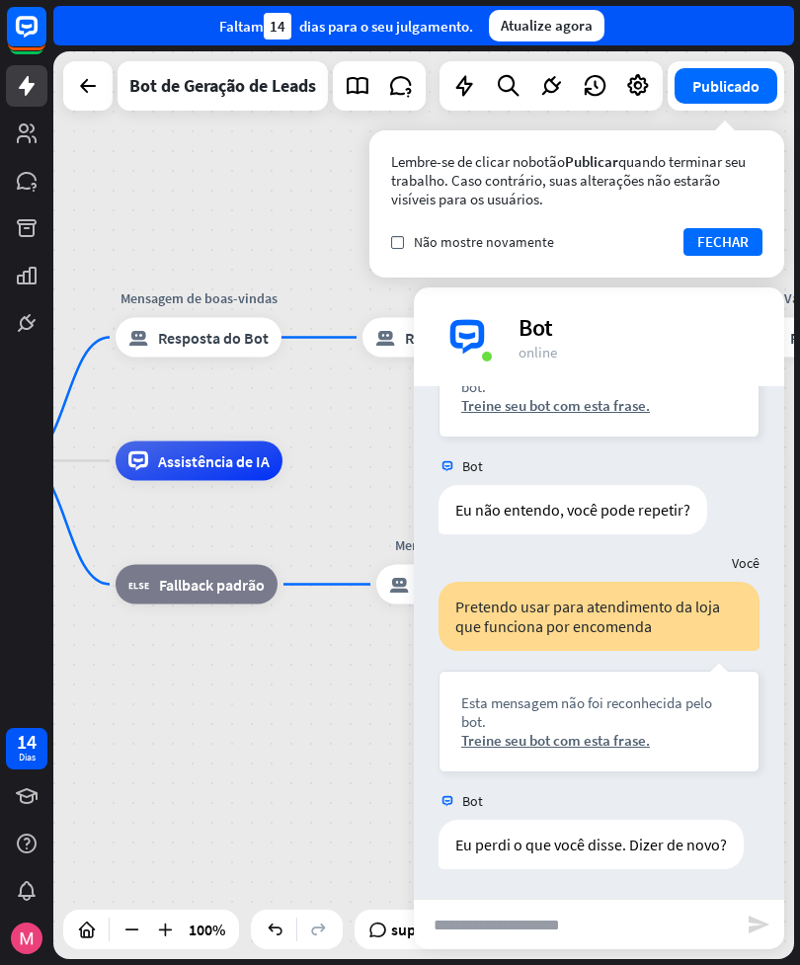
click at [320, 731] on div "casa_2 Ponto de partida Mensagem de boas-vindas bloquear_bot_resposta Resposta …" at bounding box center [239, 915] width 741 height 908
click at [714, 244] on button "FECHAR" at bounding box center [723, 242] width 79 height 28
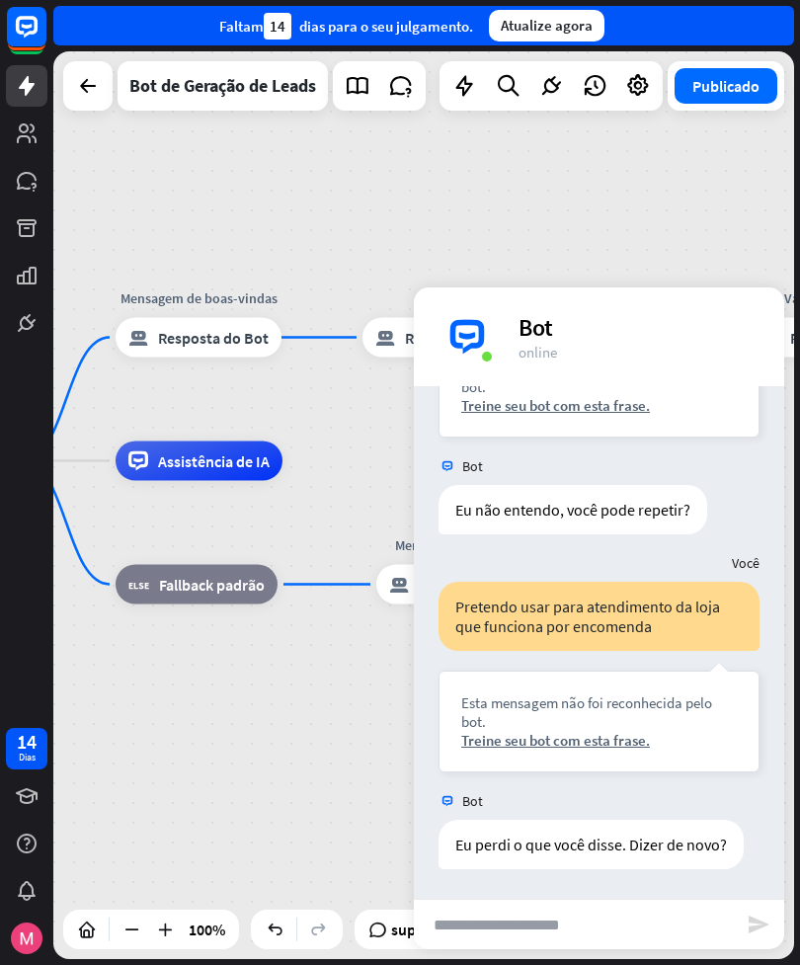
click at [513, 334] on div "mais_verter fechar Bot online" at bounding box center [599, 337] width 370 height 99
click at [535, 338] on div "Bot" at bounding box center [640, 327] width 242 height 31
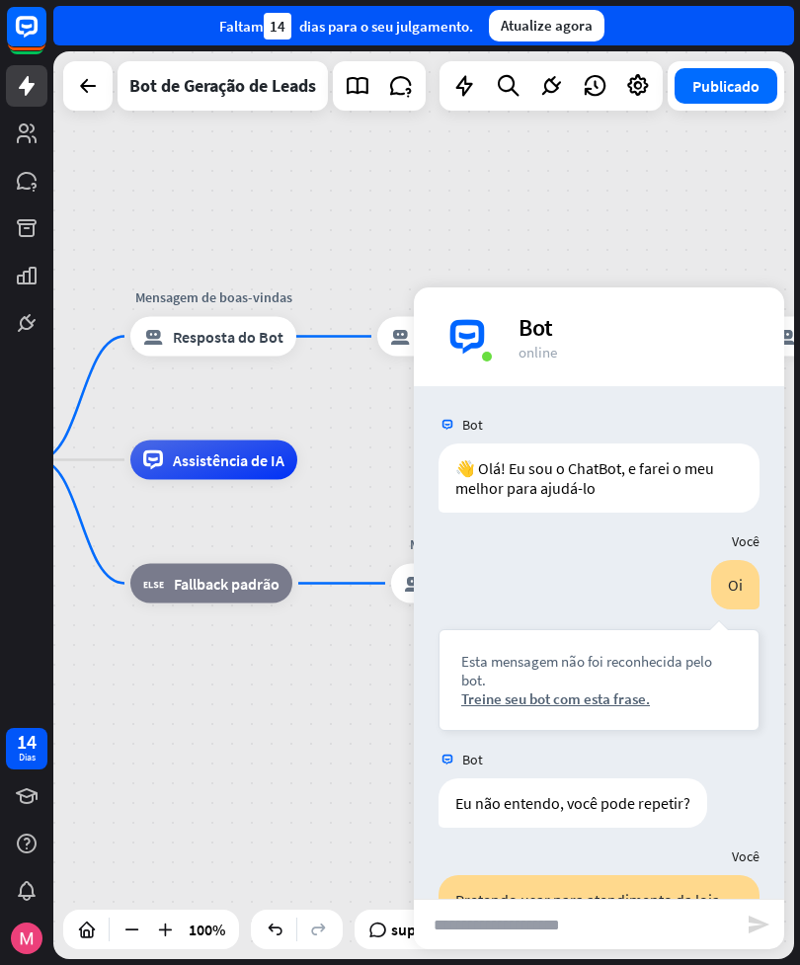
scroll to position [0, 0]
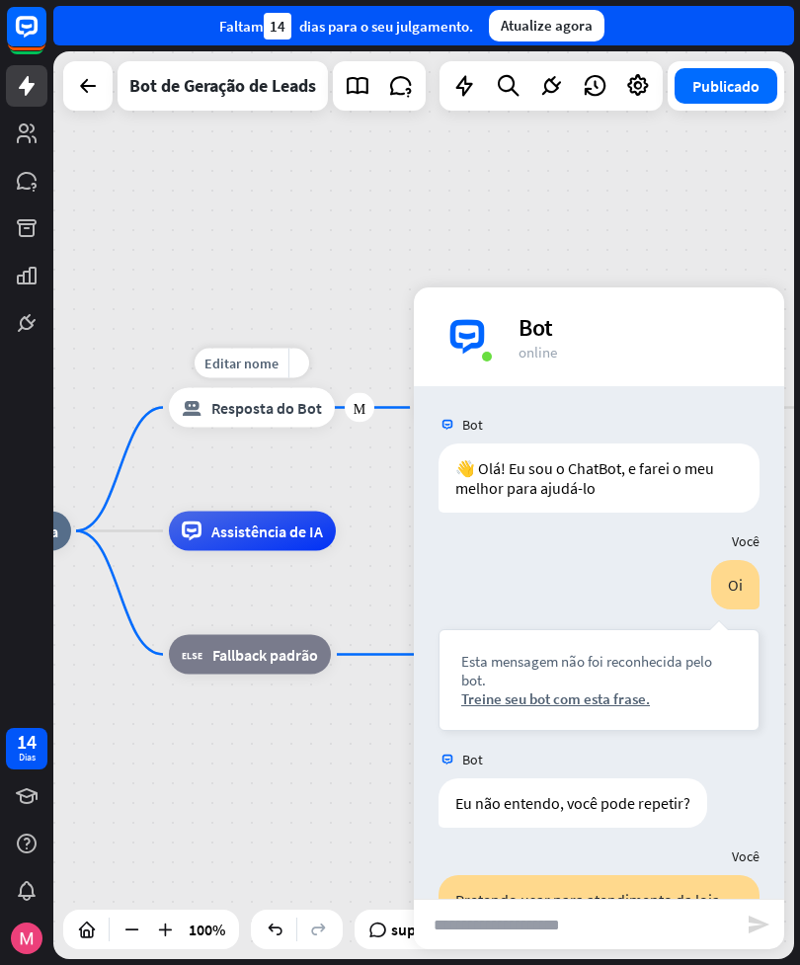
click at [238, 404] on span "Resposta do Bot" at bounding box center [266, 408] width 111 height 20
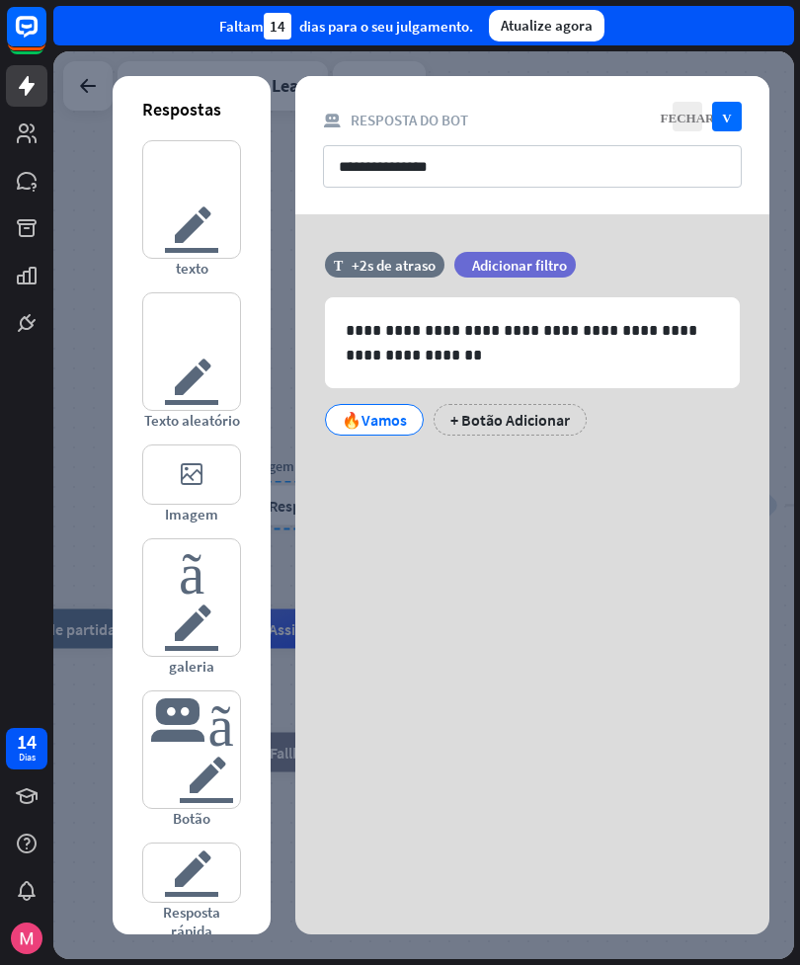
click at [385, 329] on p "**********" at bounding box center [532, 342] width 373 height 49
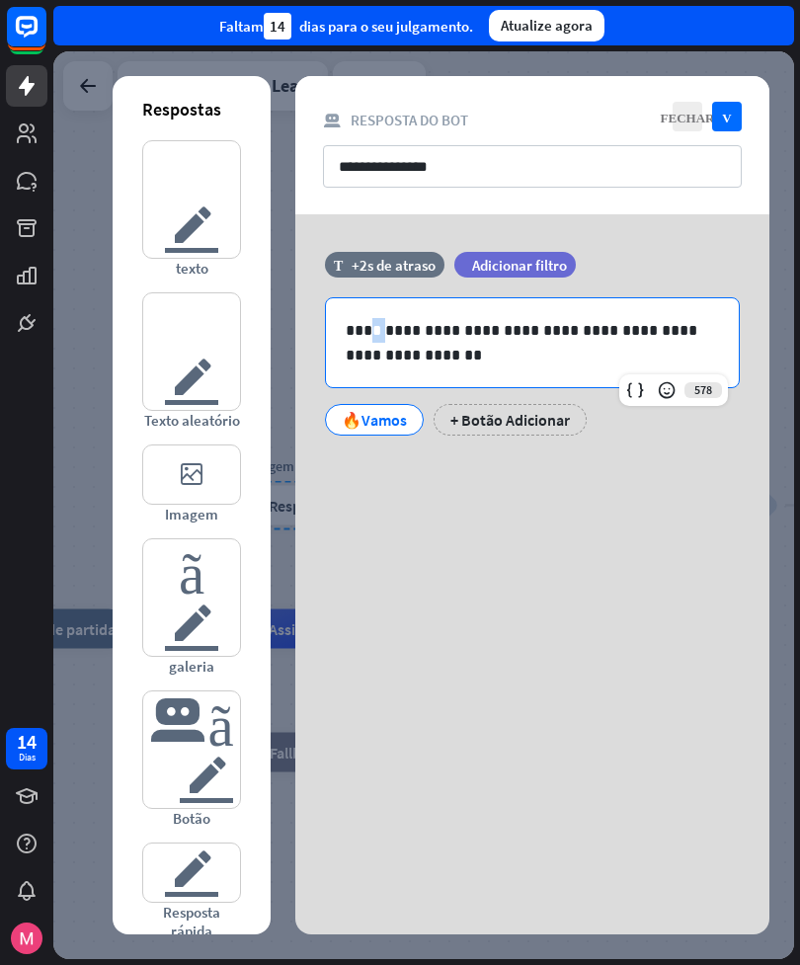
click at [390, 542] on div "**********" at bounding box center [532, 505] width 474 height 859
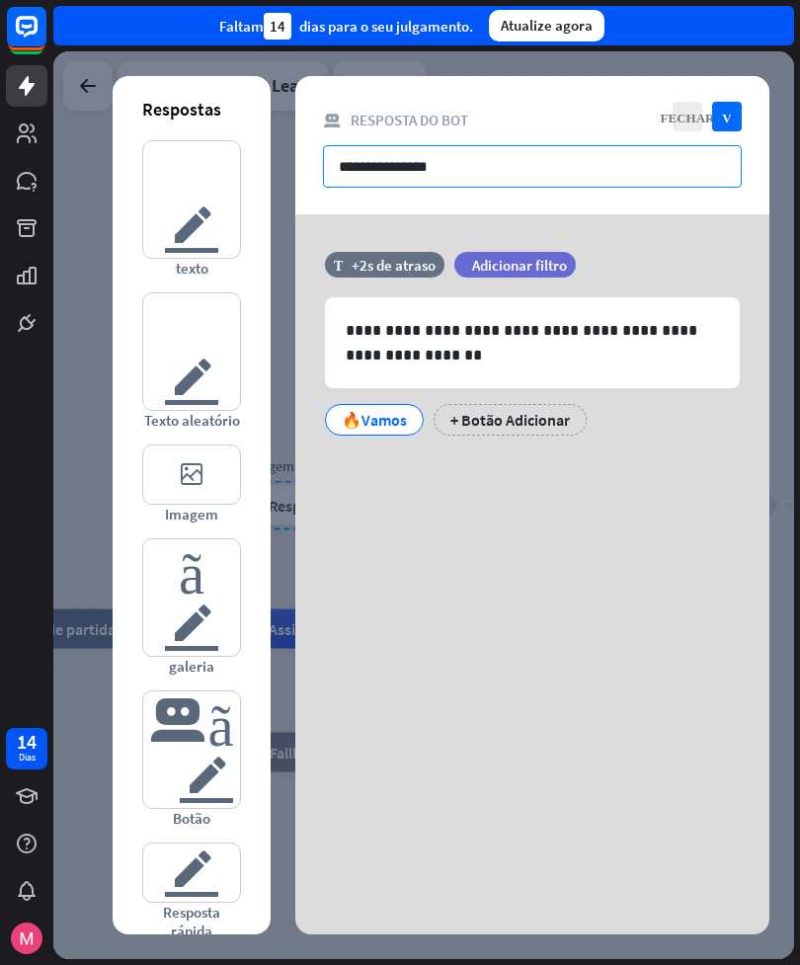
click at [360, 173] on input "**********" at bounding box center [532, 166] width 419 height 42
click at [358, 573] on div "**********" at bounding box center [532, 505] width 474 height 859
click at [383, 325] on p "**********" at bounding box center [532, 342] width 373 height 49
